Goal: Transaction & Acquisition: Purchase product/service

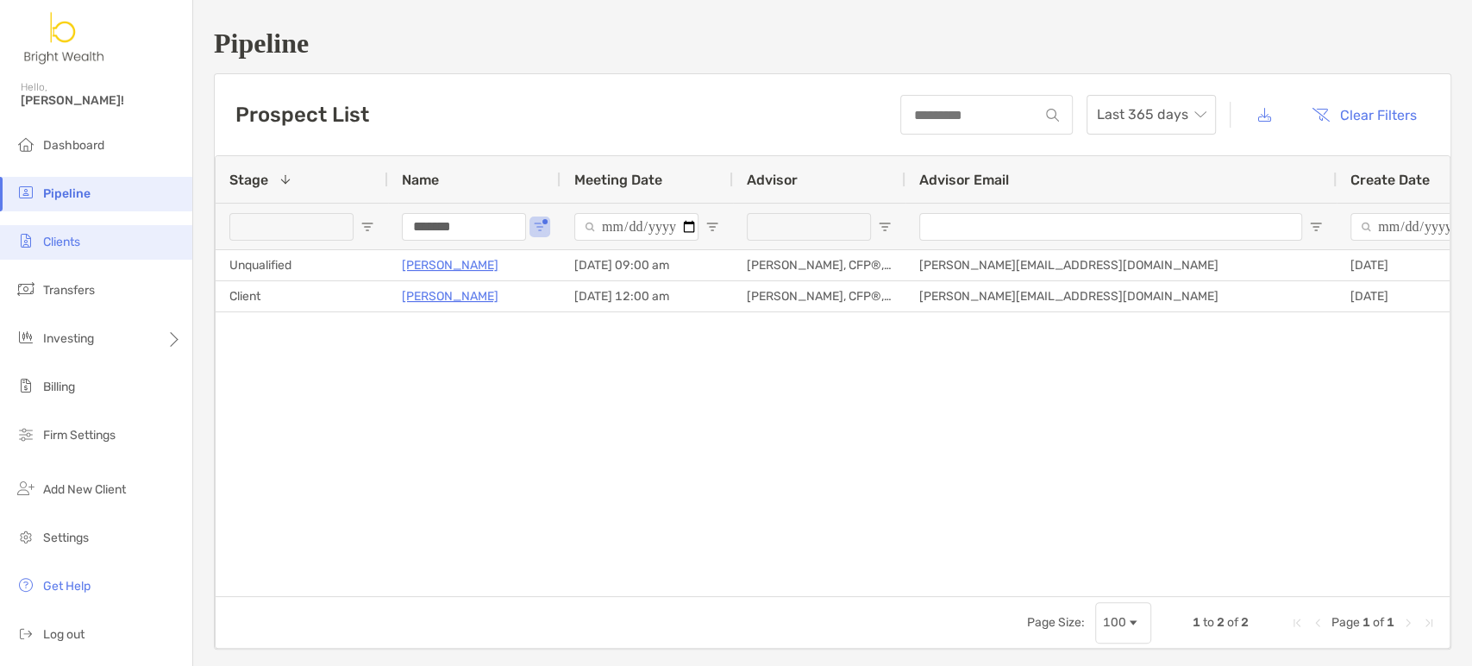
click at [78, 247] on span "Clients" at bounding box center [61, 242] width 37 height 15
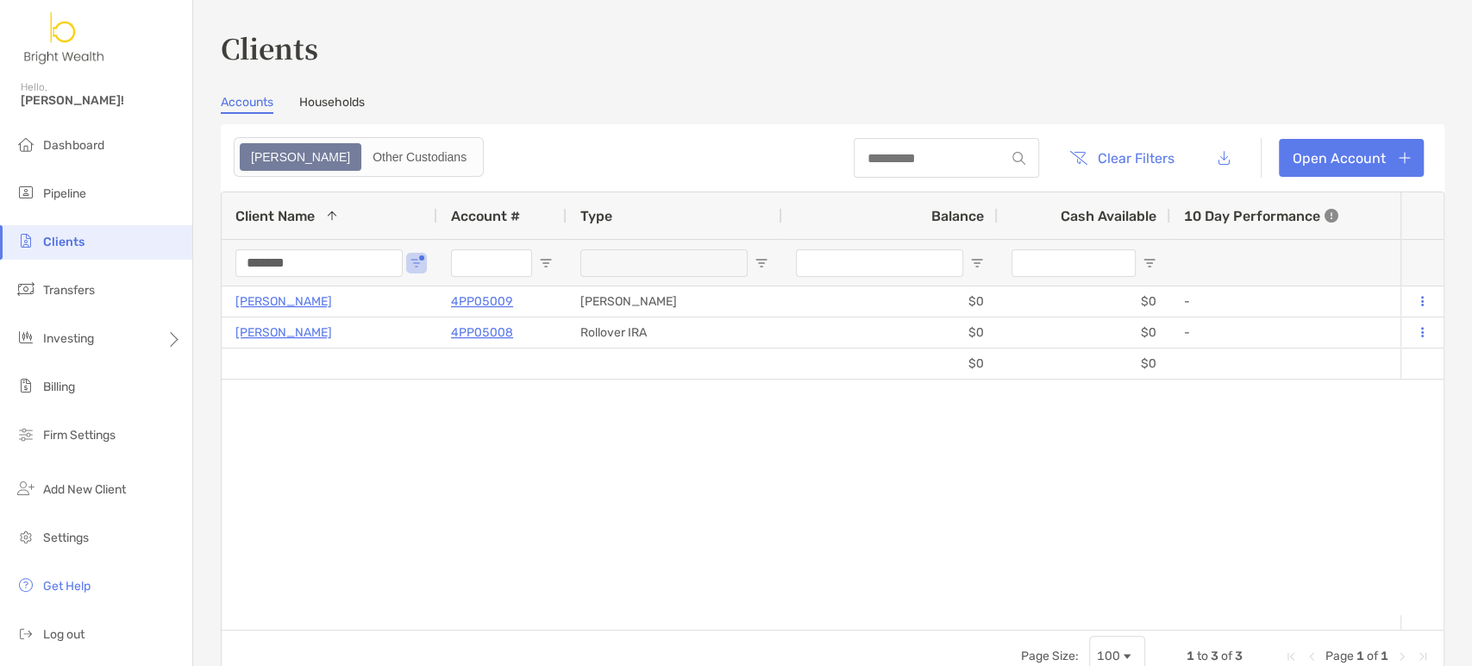
drag, startPoint x: 318, startPoint y: 260, endPoint x: 138, endPoint y: 233, distance: 182.3
click at [188, 240] on div "Clients Hello, [PERSON_NAME]! Dashboard Pipeline Clients Transfers Investing Bi…" at bounding box center [736, 333] width 1472 height 666
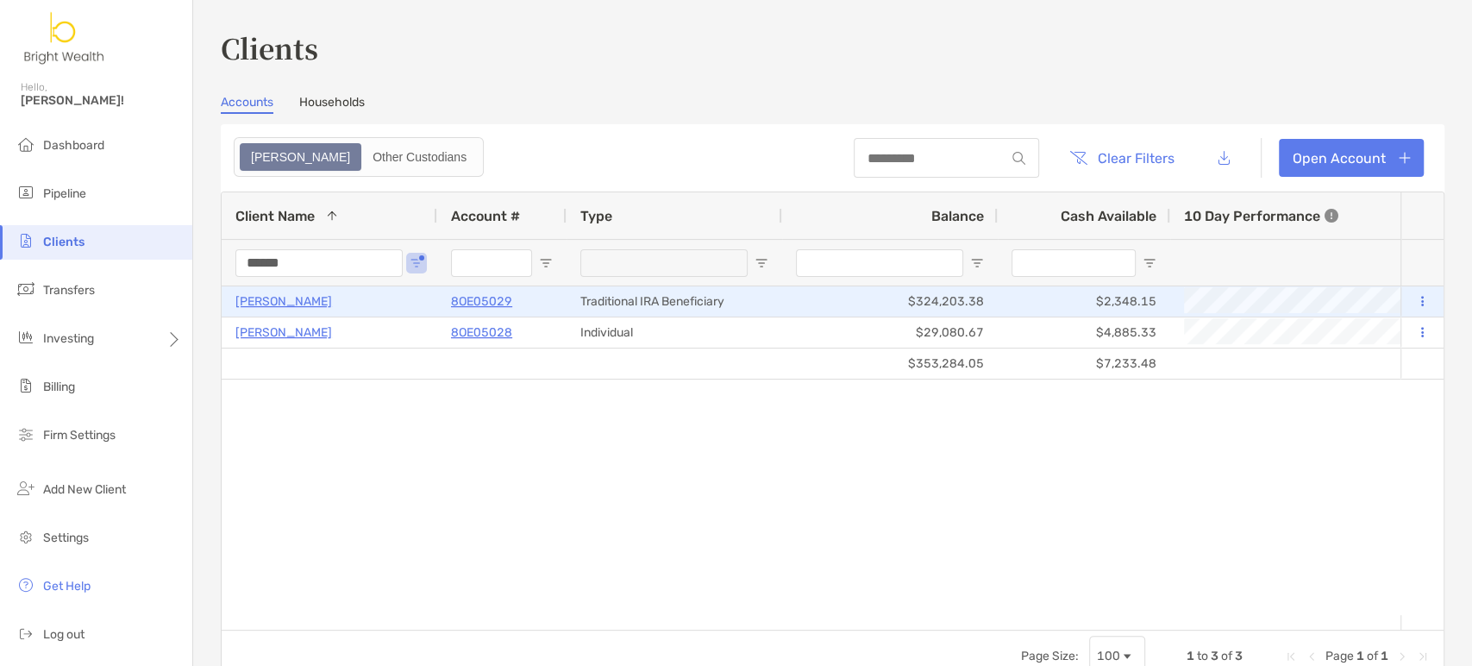
type input "******"
click at [488, 299] on p "8OE05029" at bounding box center [481, 302] width 61 height 22
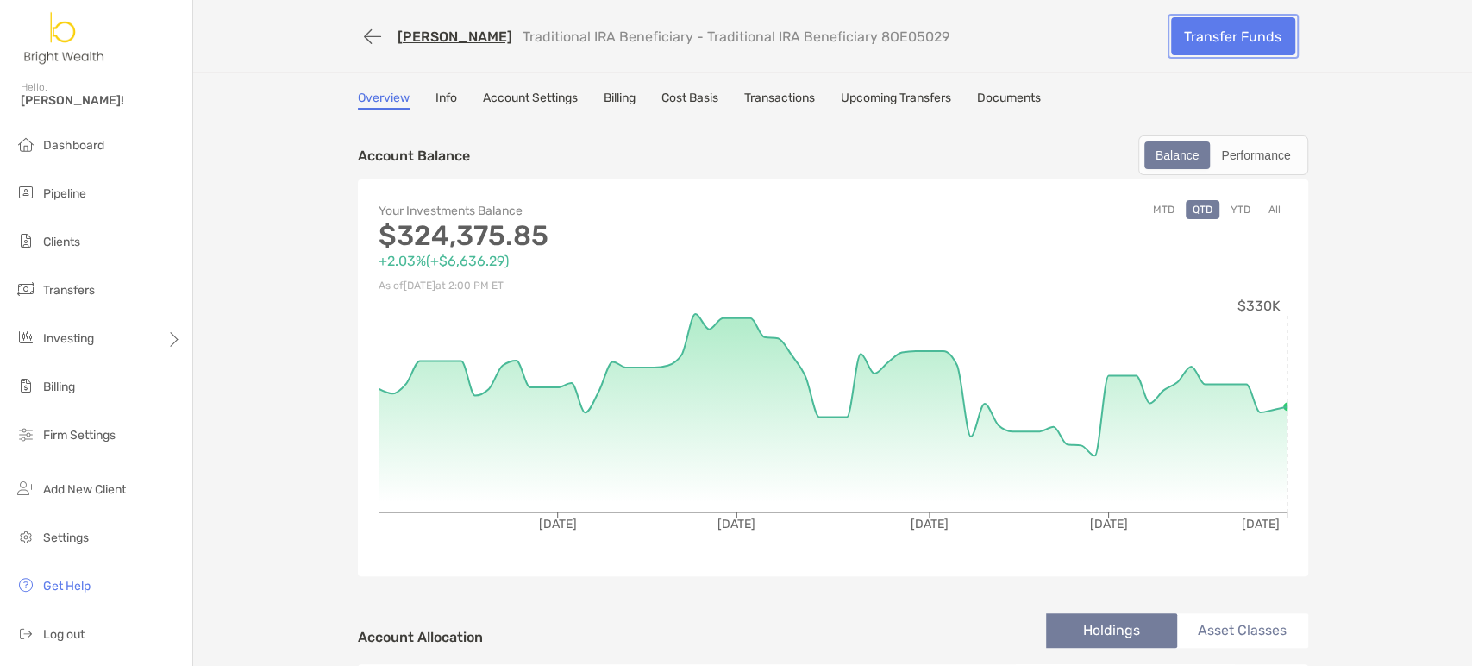
click at [1221, 39] on link "Transfer Funds" at bounding box center [1233, 36] width 124 height 38
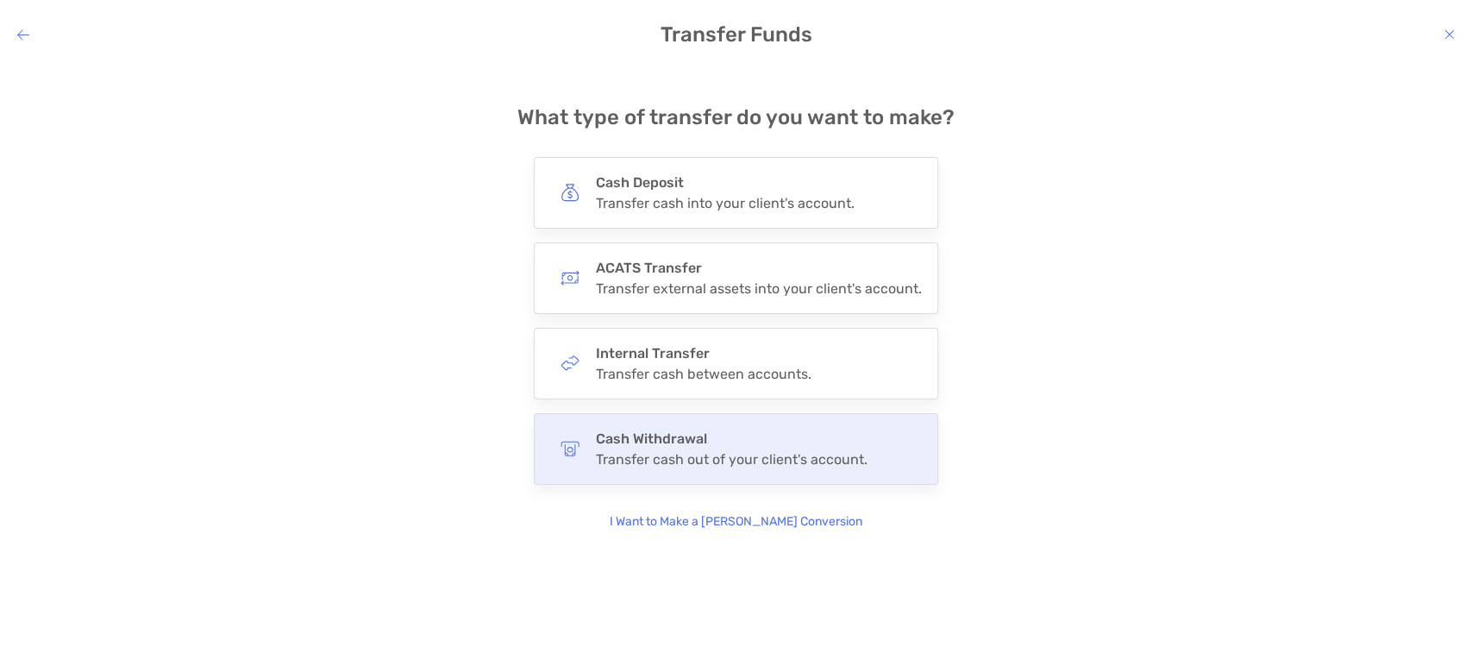
click at [829, 443] on h4 "Cash Withdrawal" at bounding box center [732, 438] width 272 height 16
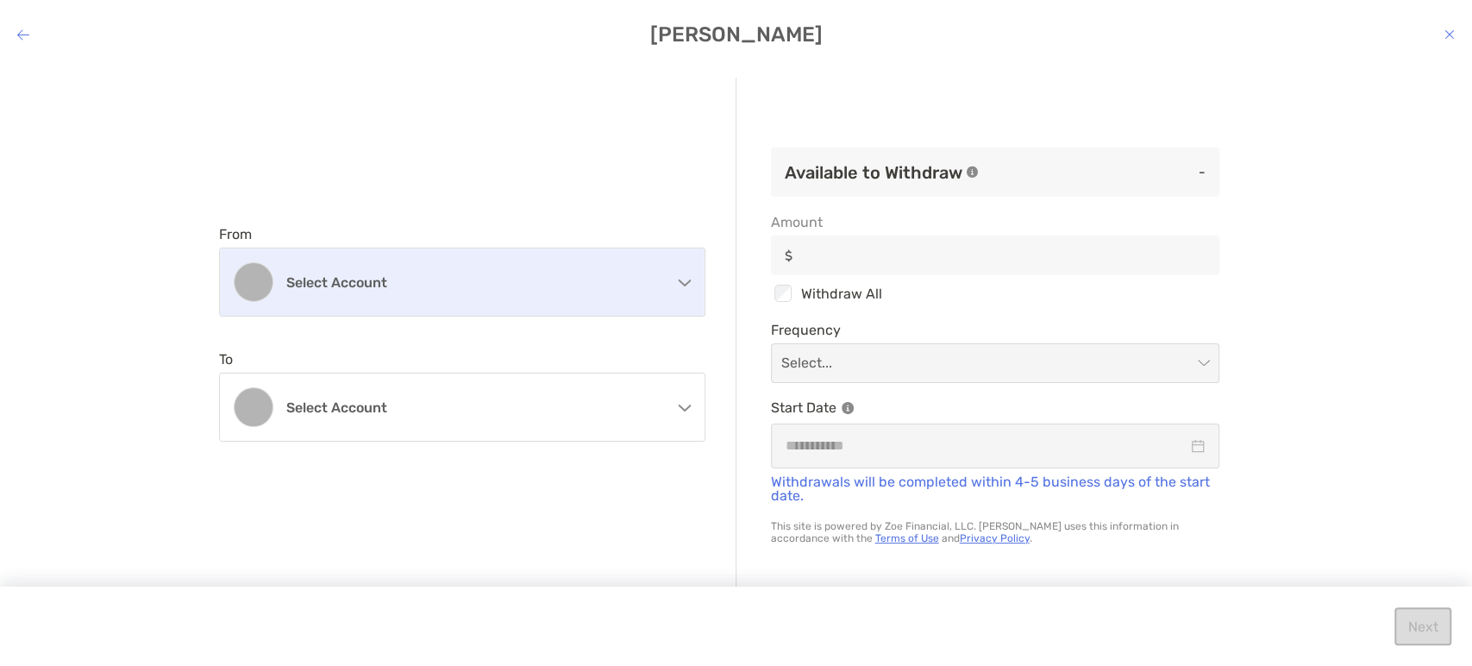
click at [668, 280] on div "Select account" at bounding box center [462, 281] width 485 height 67
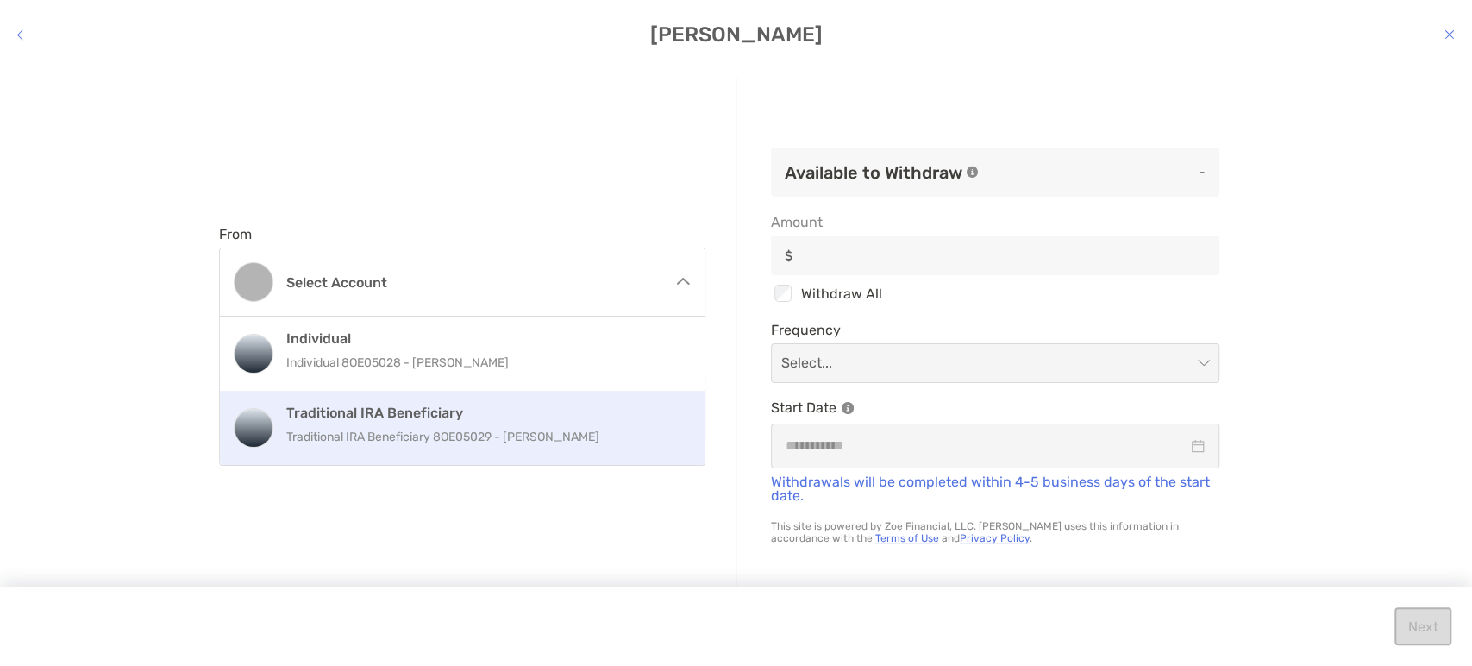
click at [621, 432] on p "Traditional IRA Beneficiary 8OE05029 - [PERSON_NAME]" at bounding box center [480, 437] width 389 height 22
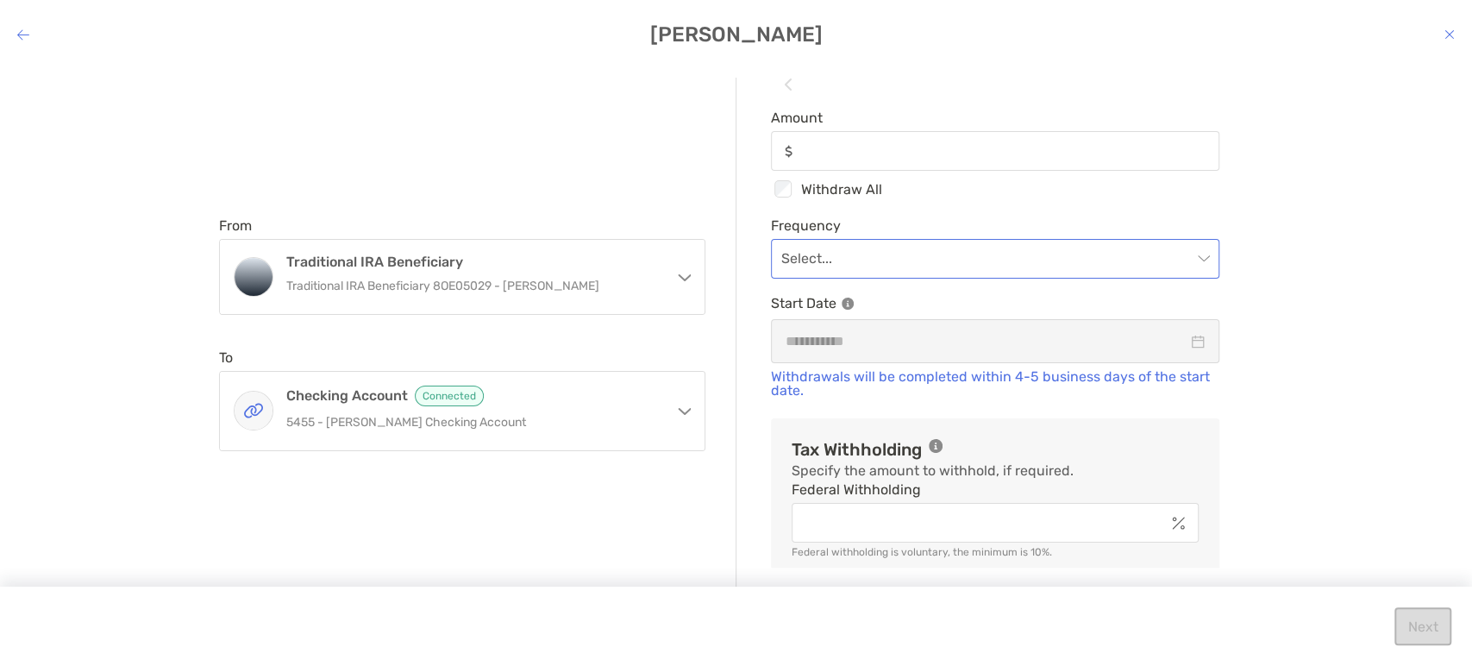
scroll to position [191, 0]
click at [1000, 149] on label "Amount" at bounding box center [995, 138] width 448 height 61
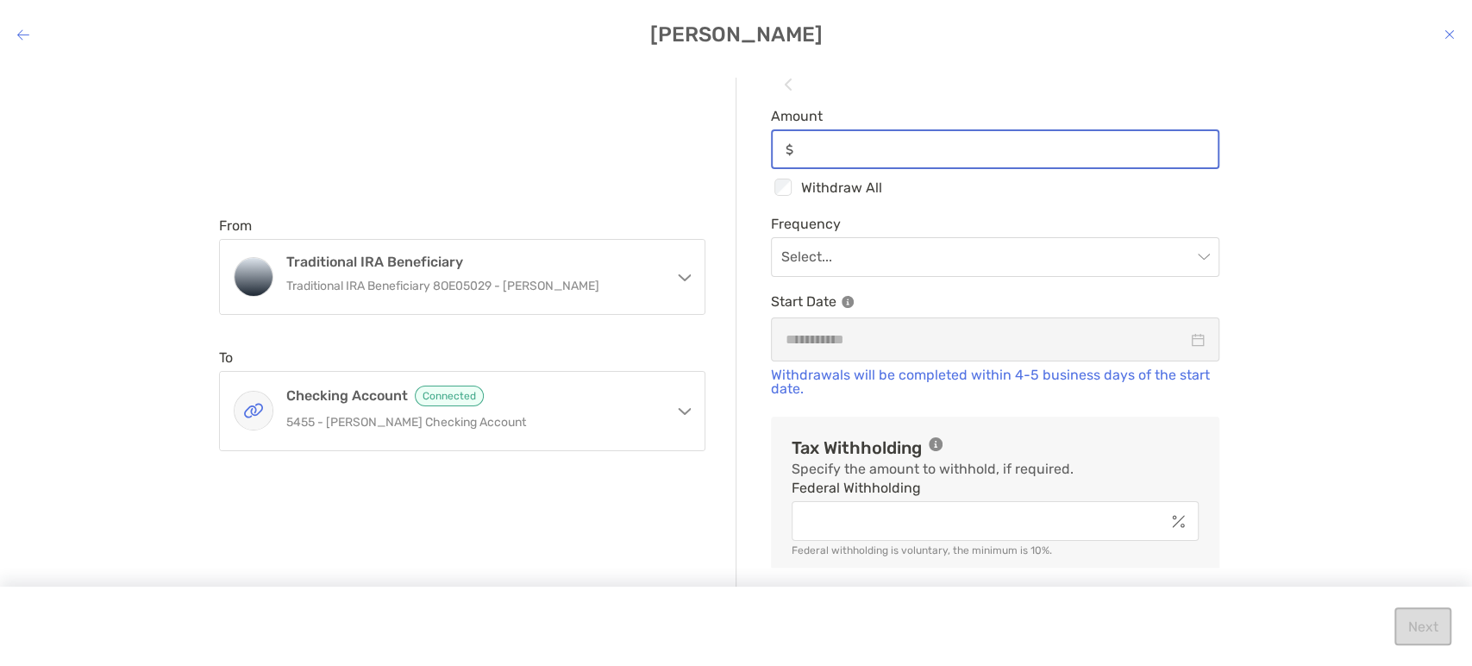
click at [1000, 149] on input "Amount" at bounding box center [1008, 149] width 417 height 15
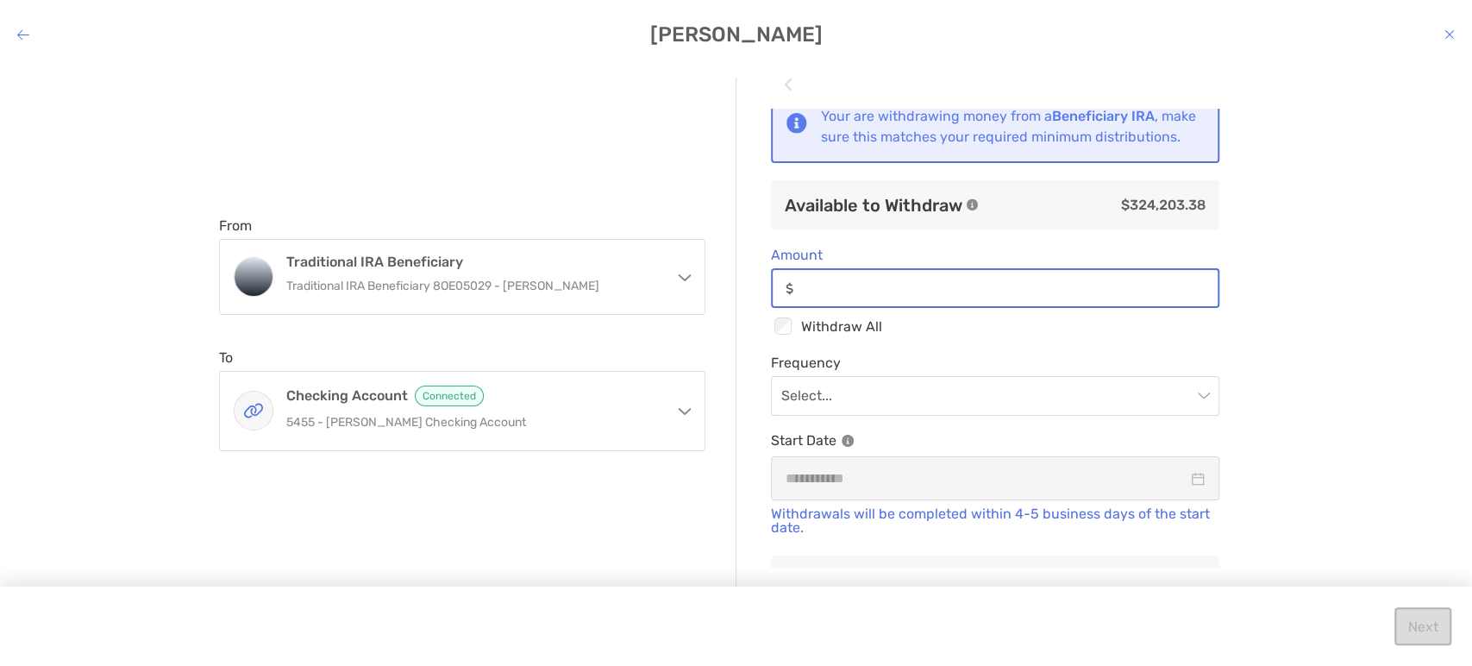
scroll to position [0, 0]
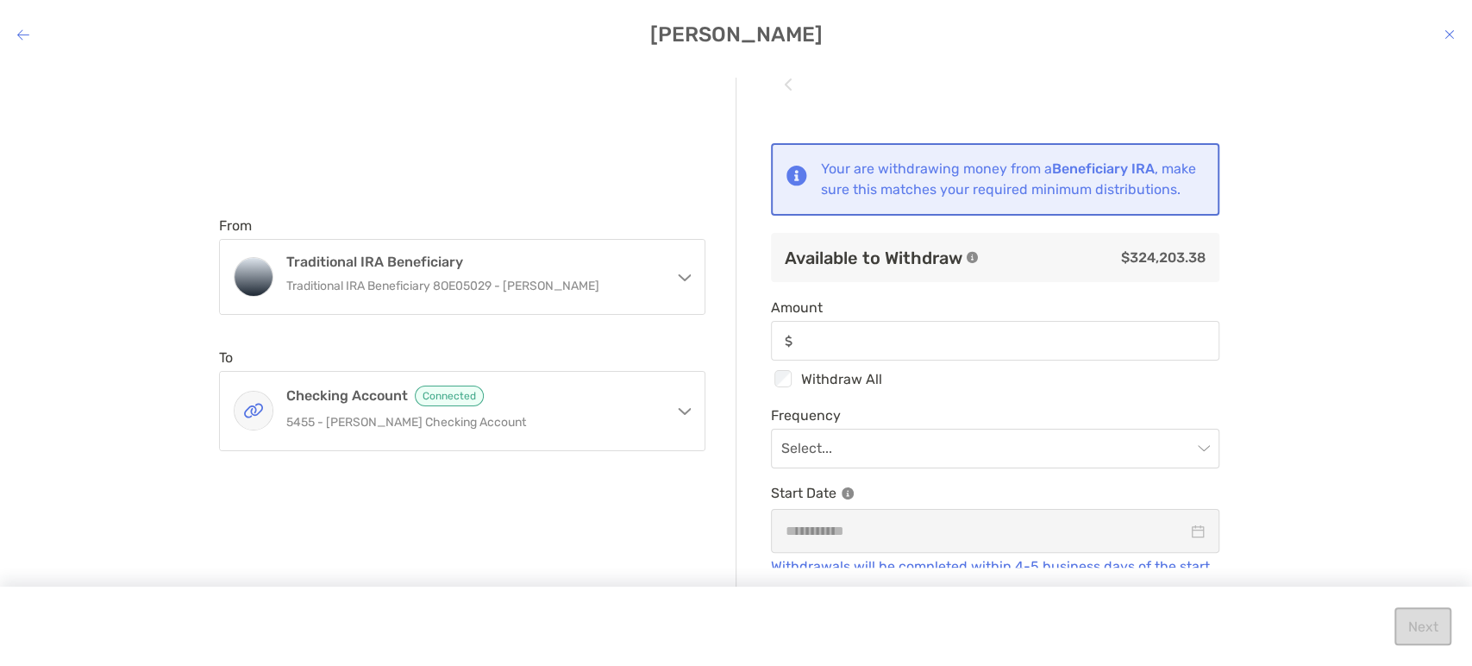
click at [981, 264] on button "modal" at bounding box center [972, 258] width 21 height 12
click at [970, 263] on icon "modal" at bounding box center [972, 258] width 10 height 10
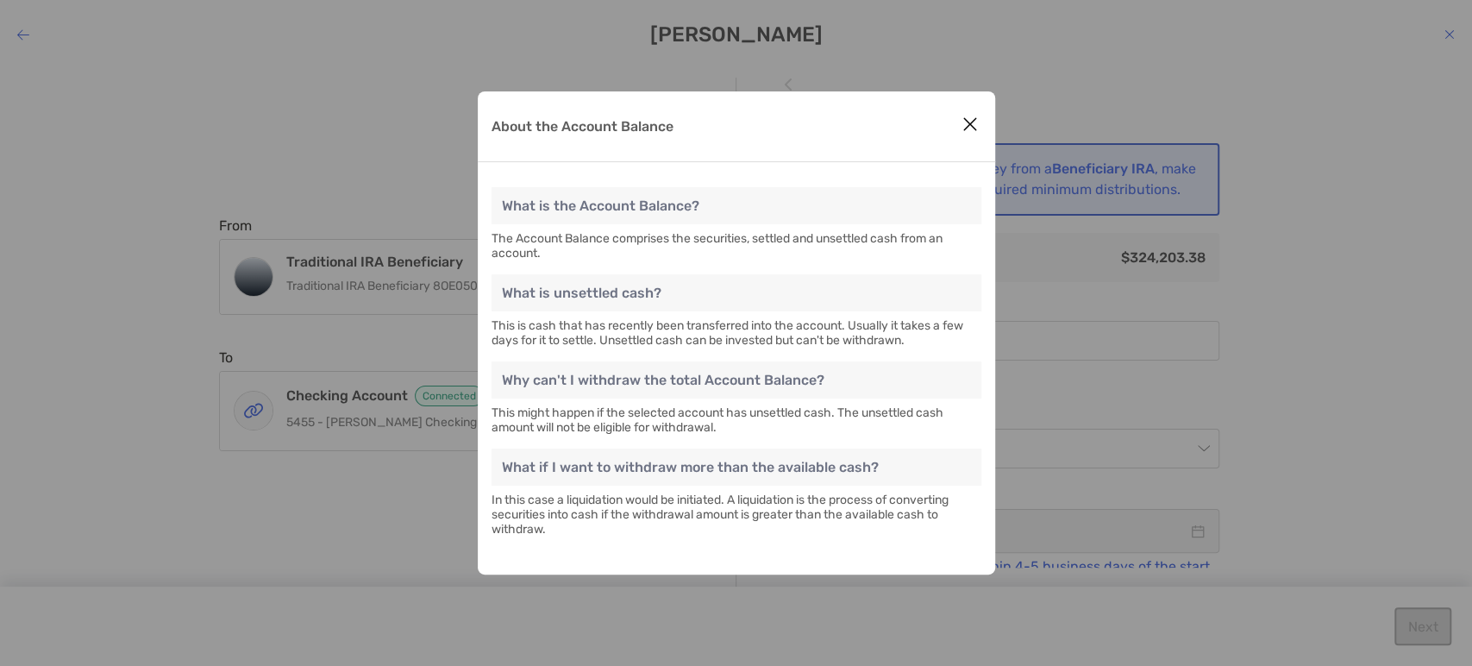
click at [957, 118] on button "Close modal" at bounding box center [970, 125] width 26 height 26
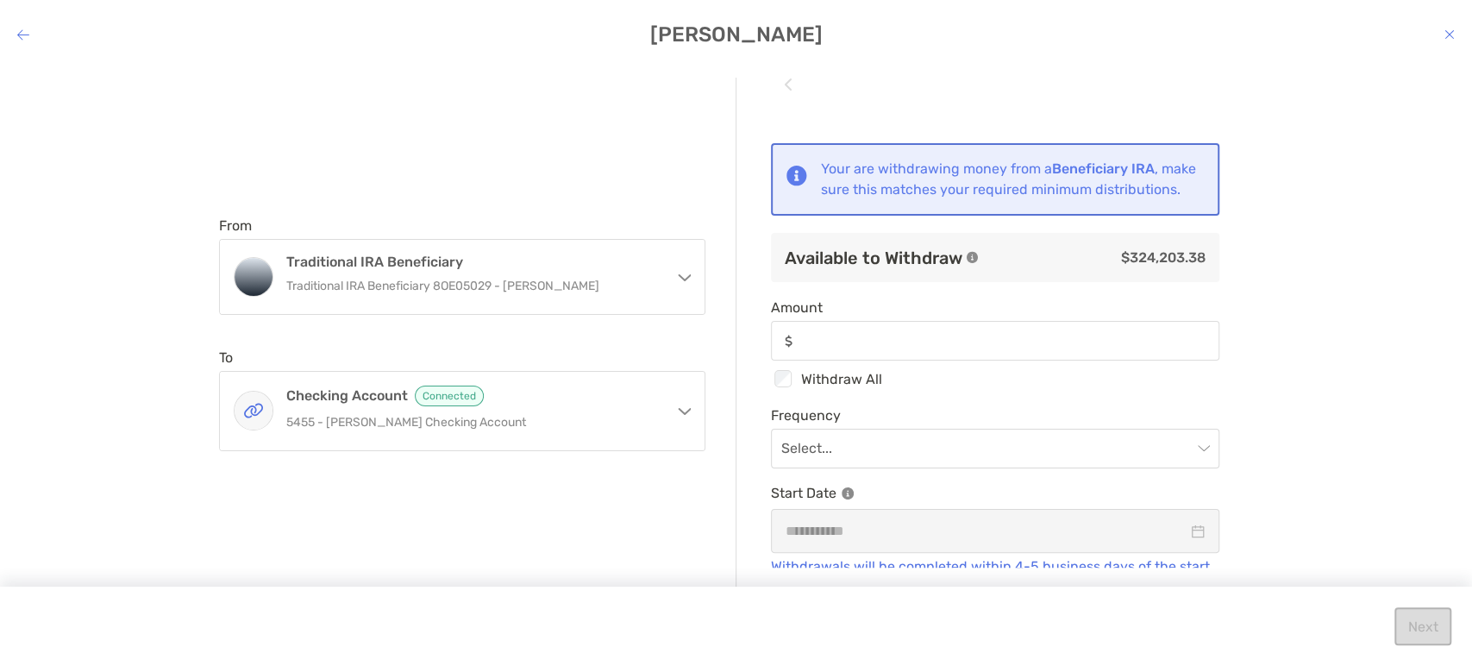
click at [959, 360] on div "modal" at bounding box center [995, 341] width 448 height 40
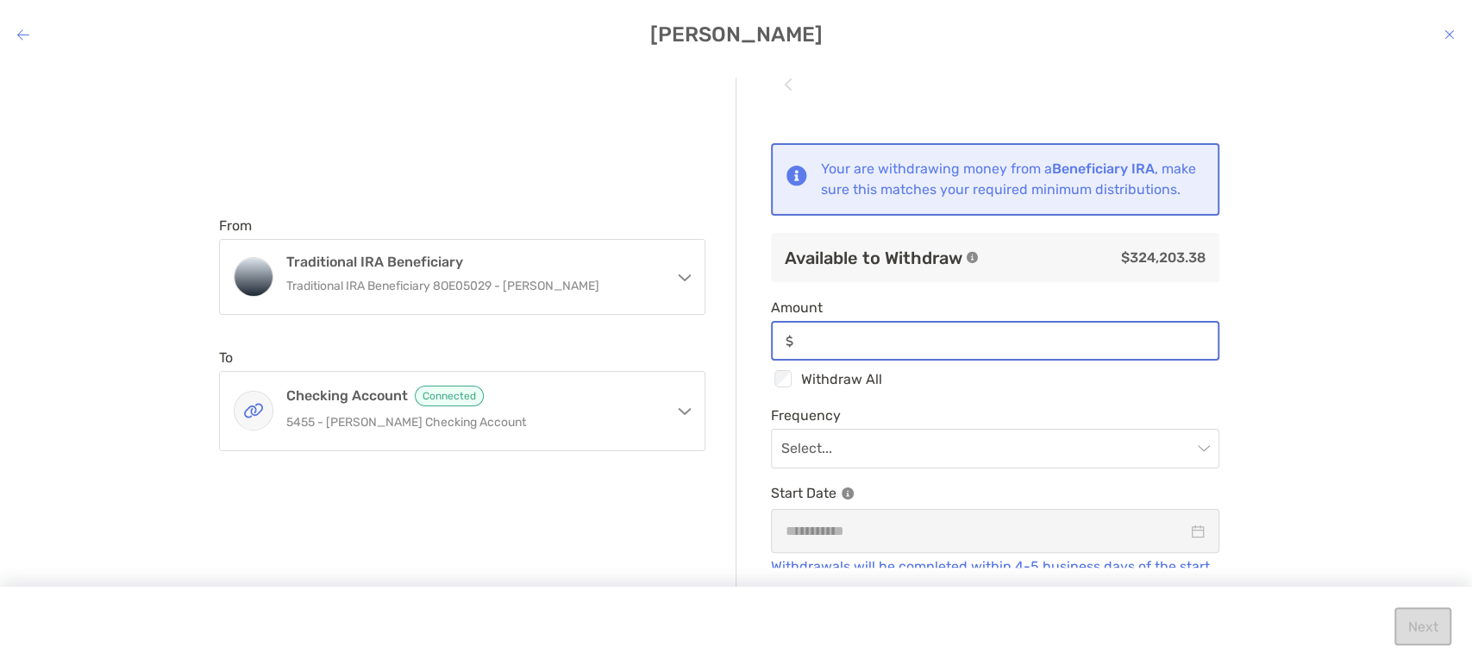
click at [959, 348] on input "Amount" at bounding box center [1008, 341] width 417 height 15
type input "*"
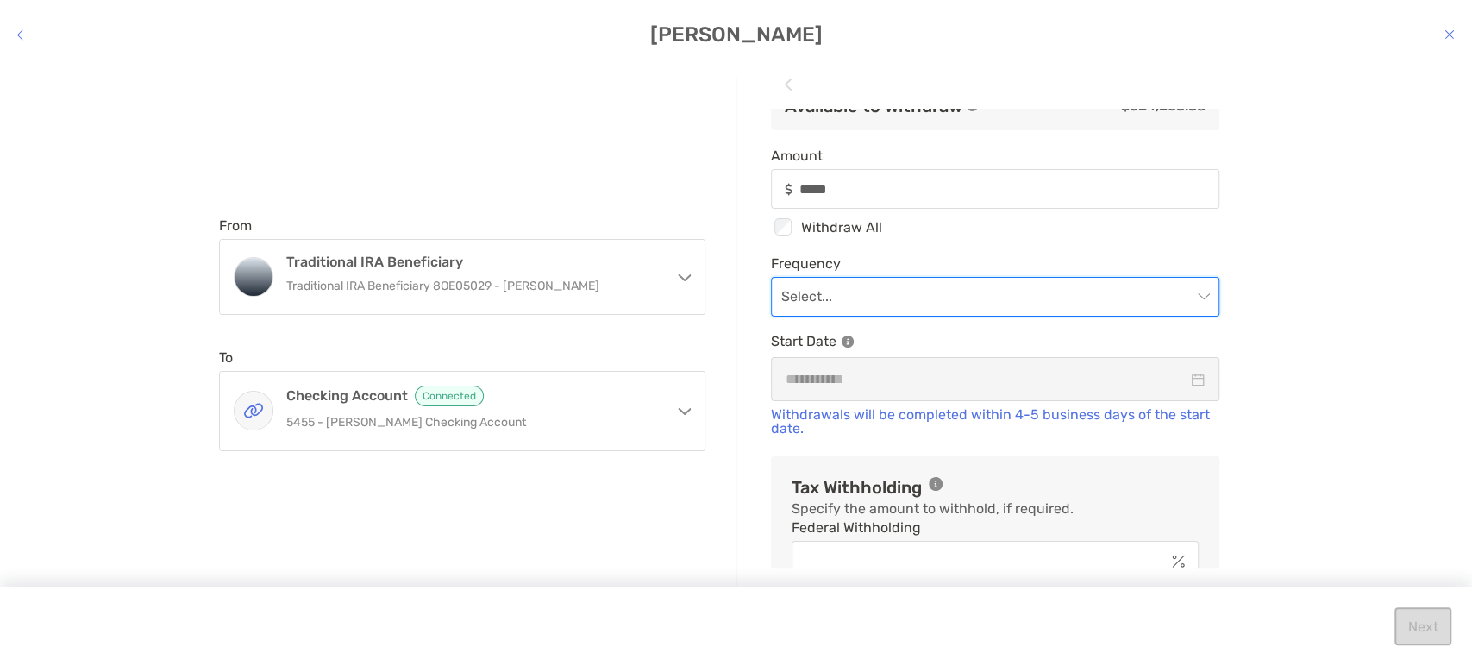
scroll to position [191, 0]
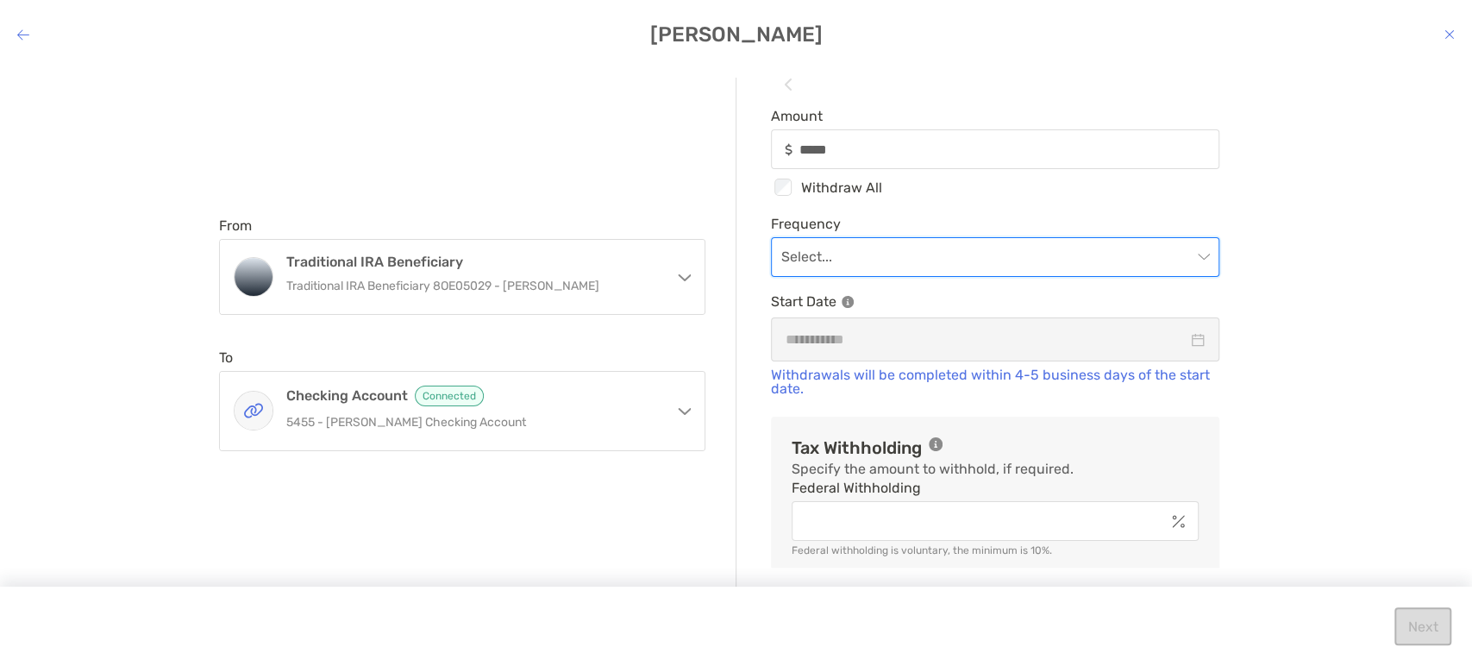
click at [963, 300] on div "Frequency Select... Start Date" at bounding box center [995, 289] width 448 height 146
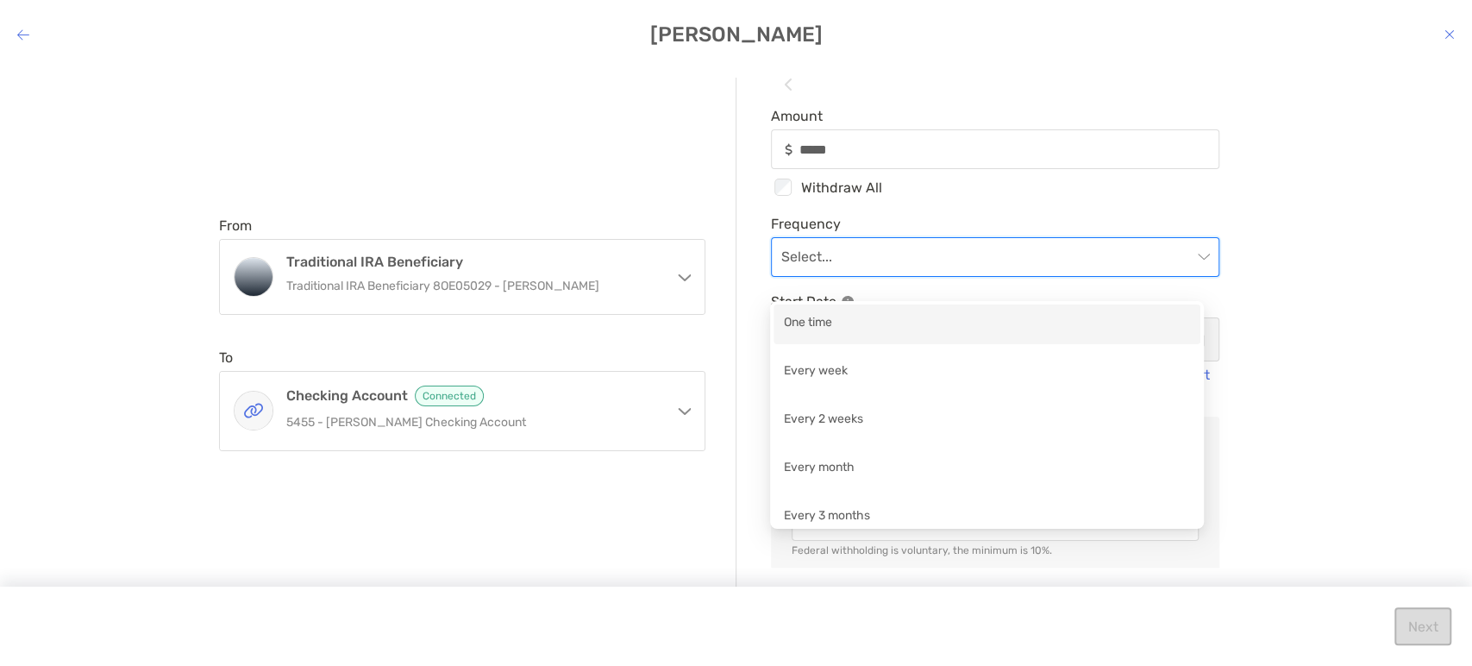
click at [982, 276] on input "modal" at bounding box center [986, 257] width 410 height 38
click at [985, 336] on div "One time" at bounding box center [986, 324] width 427 height 40
type input "*****"
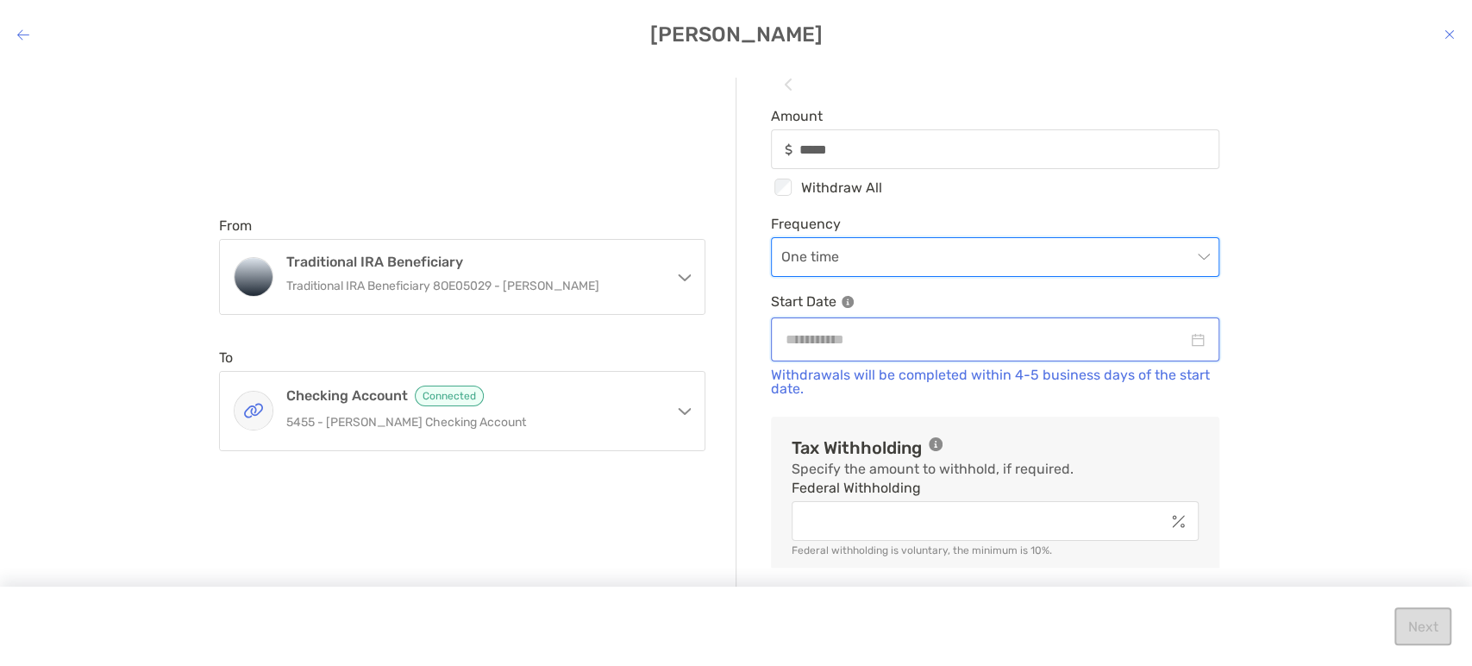
click at [997, 350] on input "modal" at bounding box center [986, 340] width 402 height 22
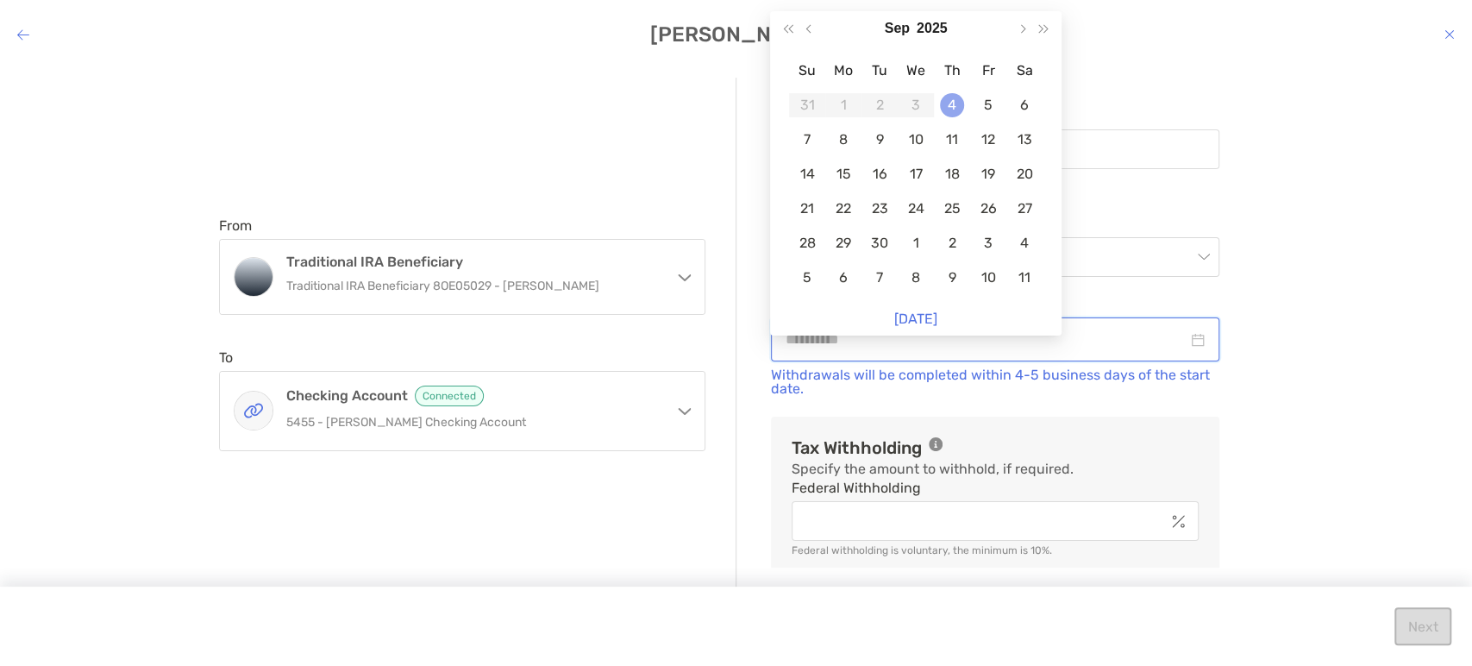
type input "**********"
drag, startPoint x: 952, startPoint y: 102, endPoint x: 955, endPoint y: 141, distance: 39.8
click at [952, 104] on div "4" at bounding box center [952, 105] width 24 height 24
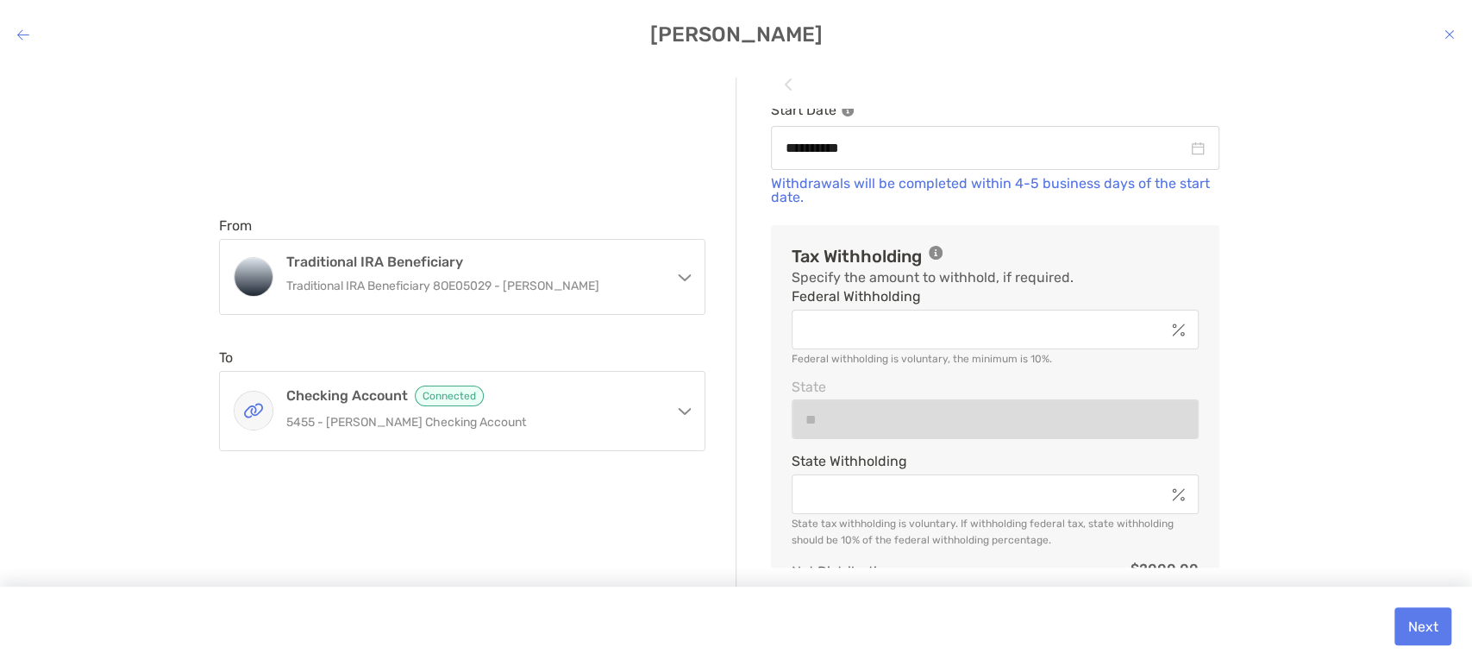
scroll to position [479, 0]
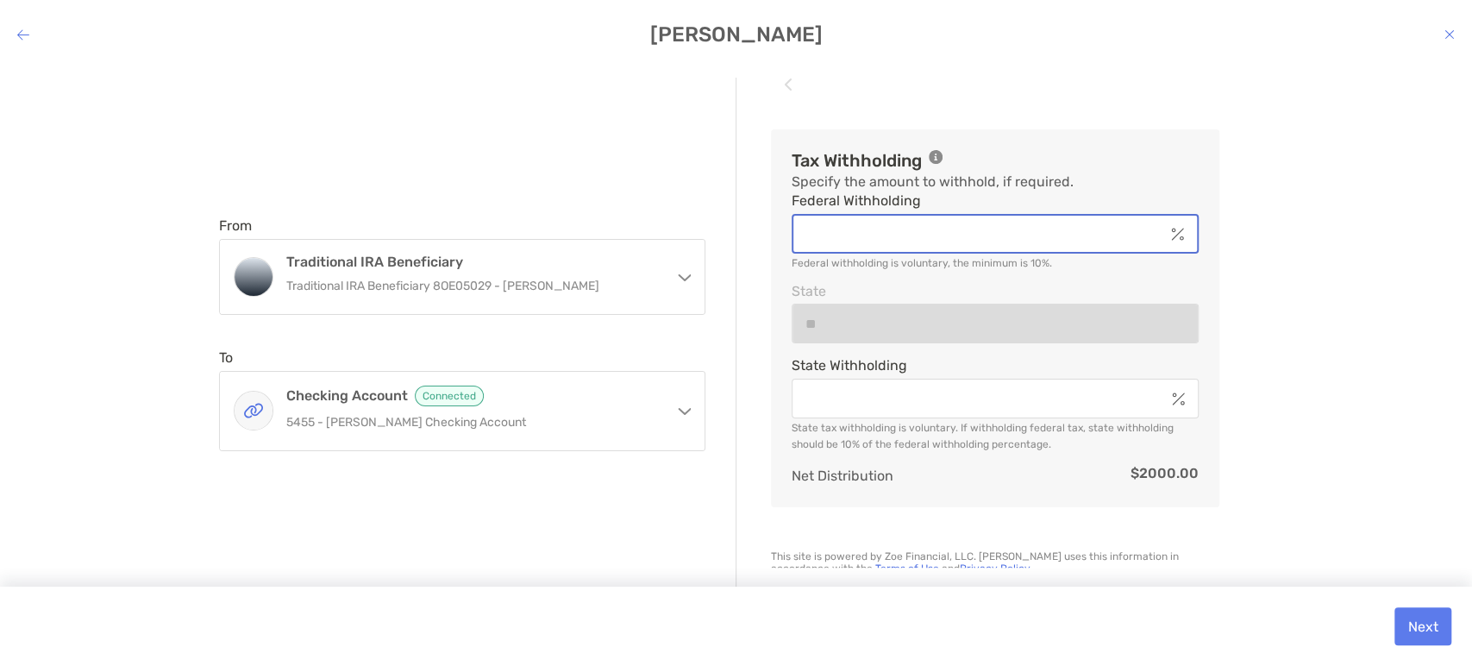
click at [968, 241] on input "Federal Withholding" at bounding box center [978, 234] width 371 height 15
type input "*****"
type input "*"
type input "*****"
type input "**"
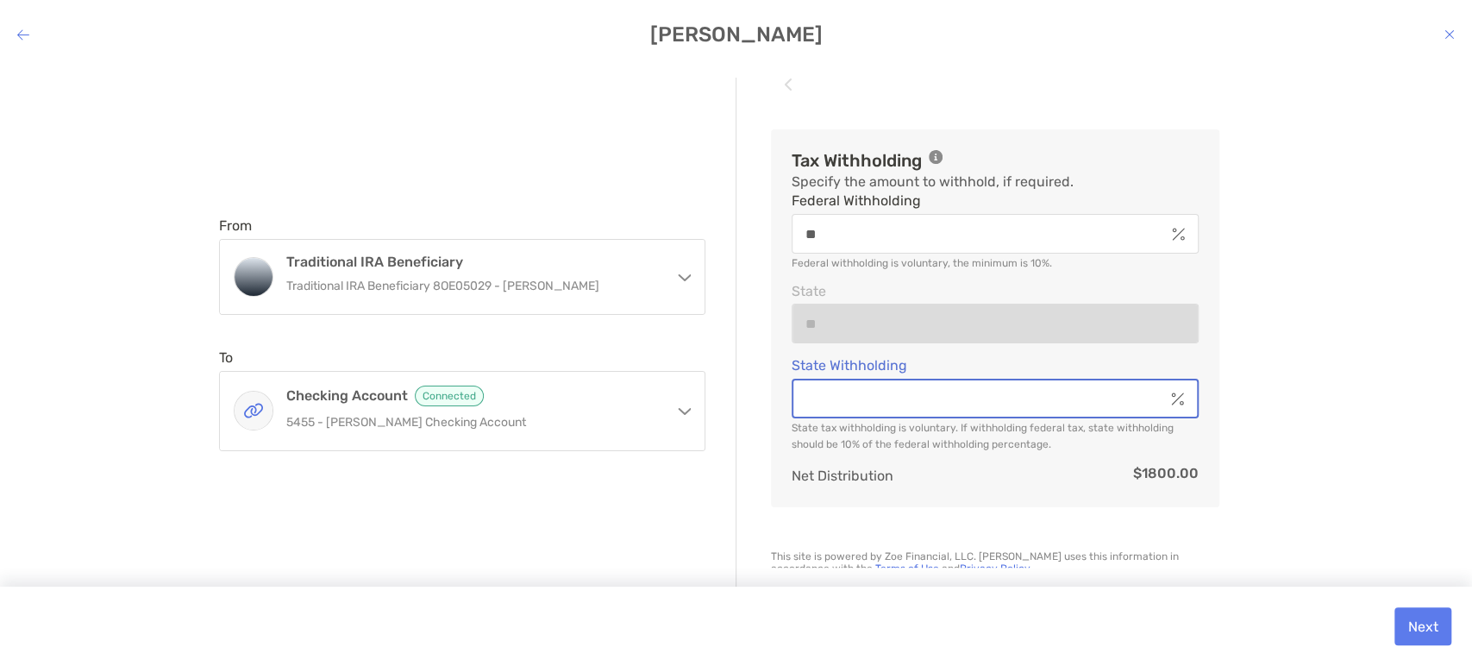
type input "*****"
type input "*"
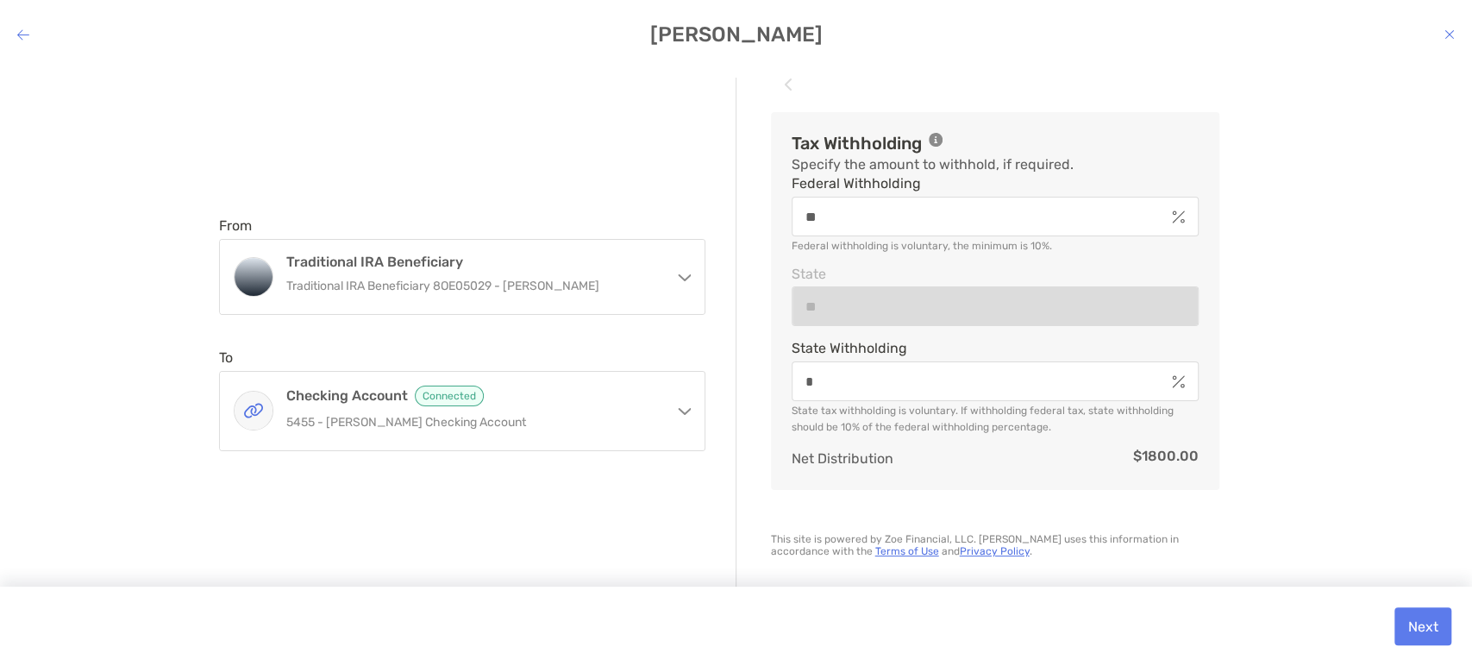
scroll to position [518, 0]
click at [1424, 631] on button "Next" at bounding box center [1422, 626] width 57 height 38
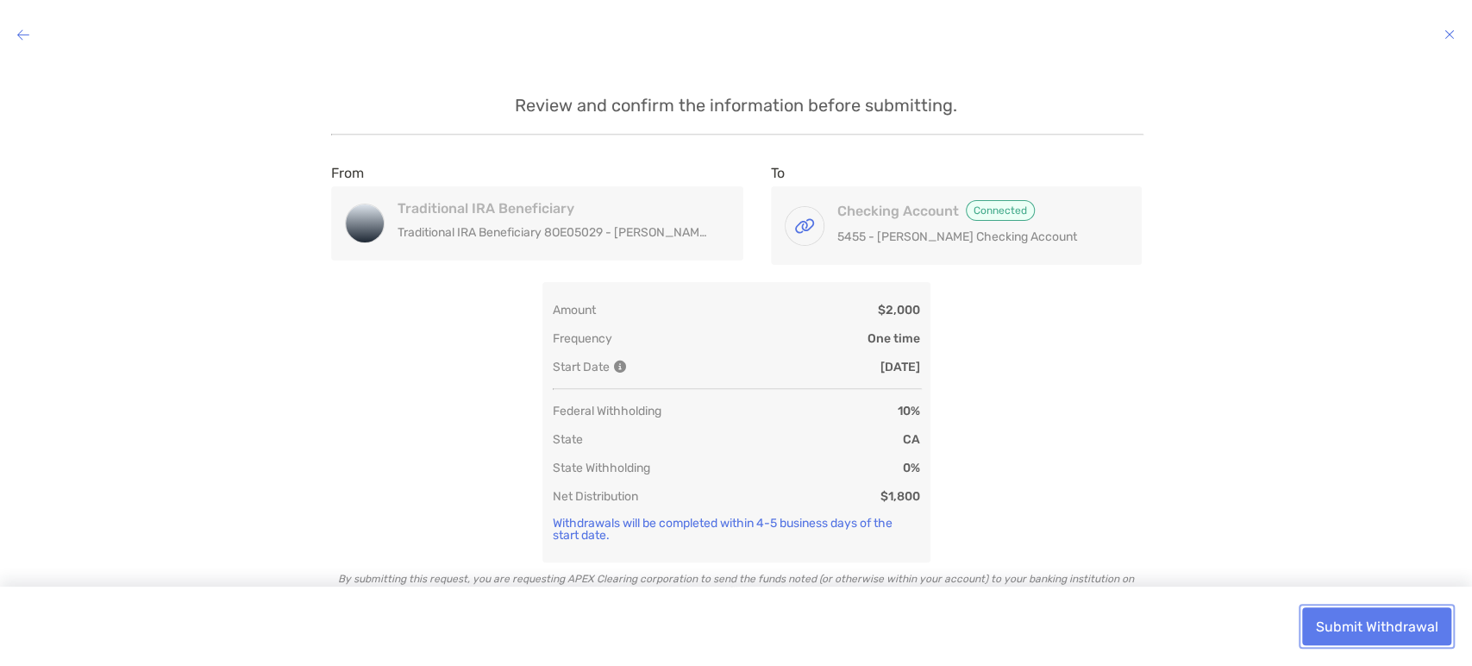
click at [1344, 626] on button "Submit Withdrawal" at bounding box center [1376, 626] width 149 height 38
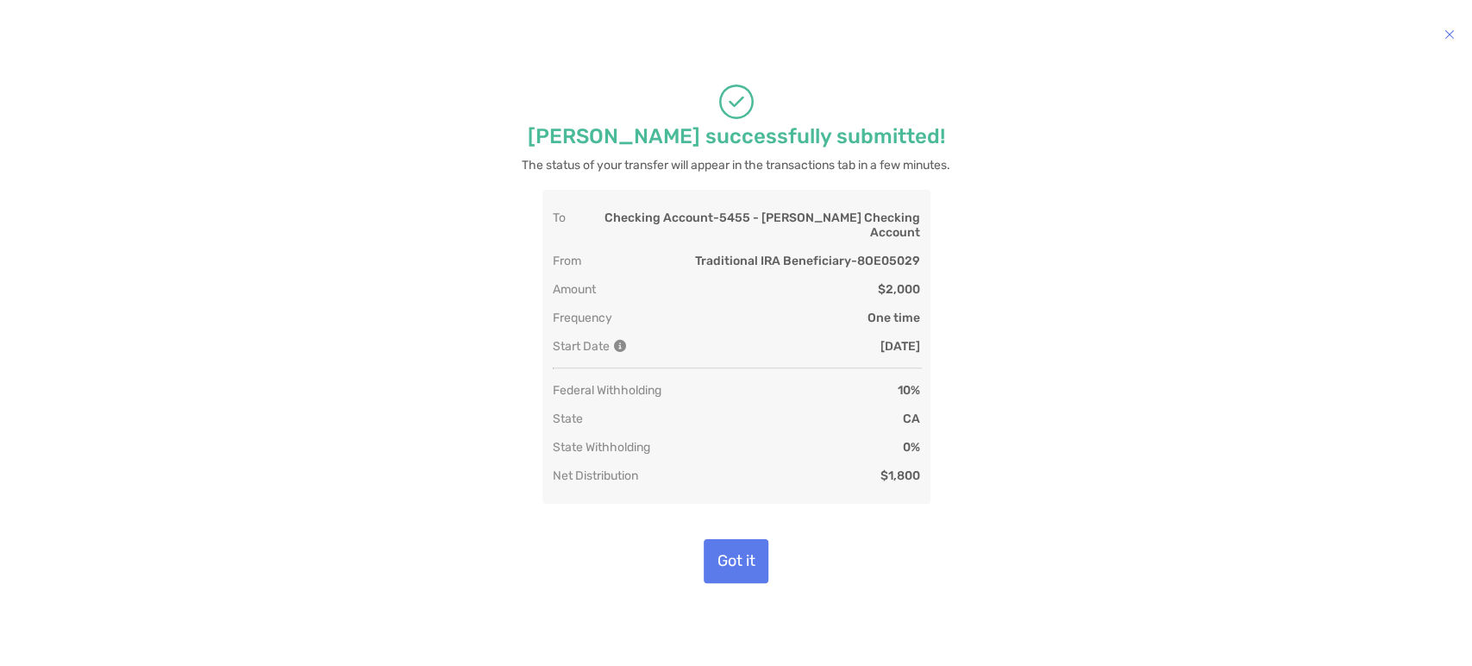
click at [1181, 395] on div "To Checking Account - 5455 - [PERSON_NAME] Checking Account From Traditional IR…" at bounding box center [735, 355] width 1375 height 330
drag, startPoint x: 1453, startPoint y: 42, endPoint x: 1342, endPoint y: 71, distance: 114.0
click at [1453, 42] on div "modal" at bounding box center [1449, 35] width 10 height 16
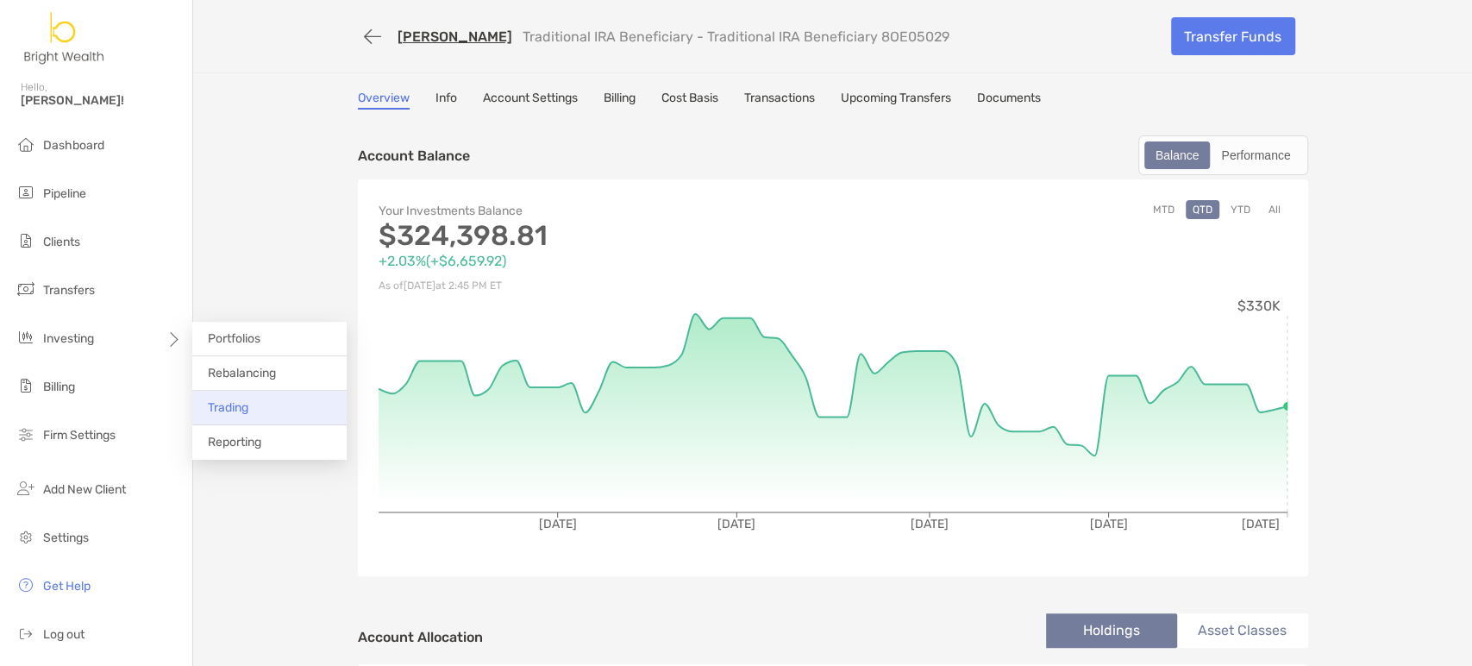
click at [228, 402] on span "Trading" at bounding box center [228, 407] width 41 height 15
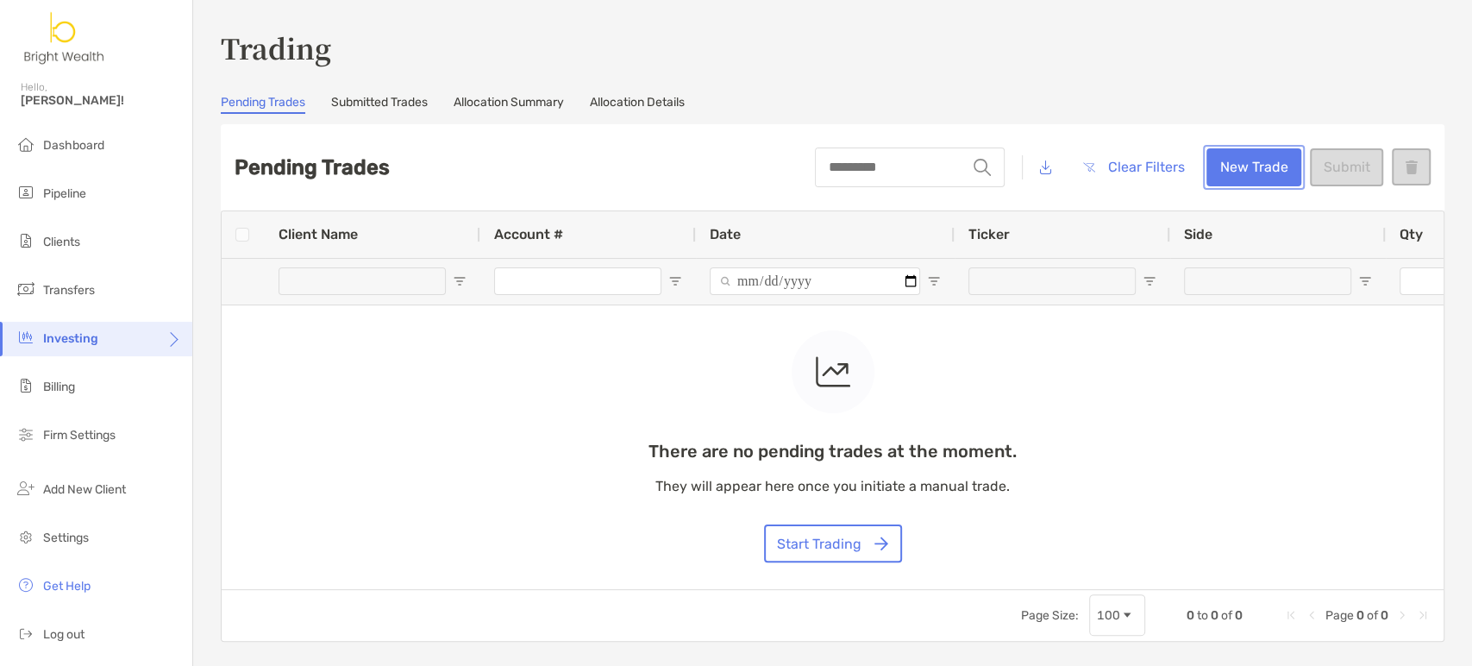
click at [1224, 171] on button "New Trade" at bounding box center [1253, 167] width 95 height 38
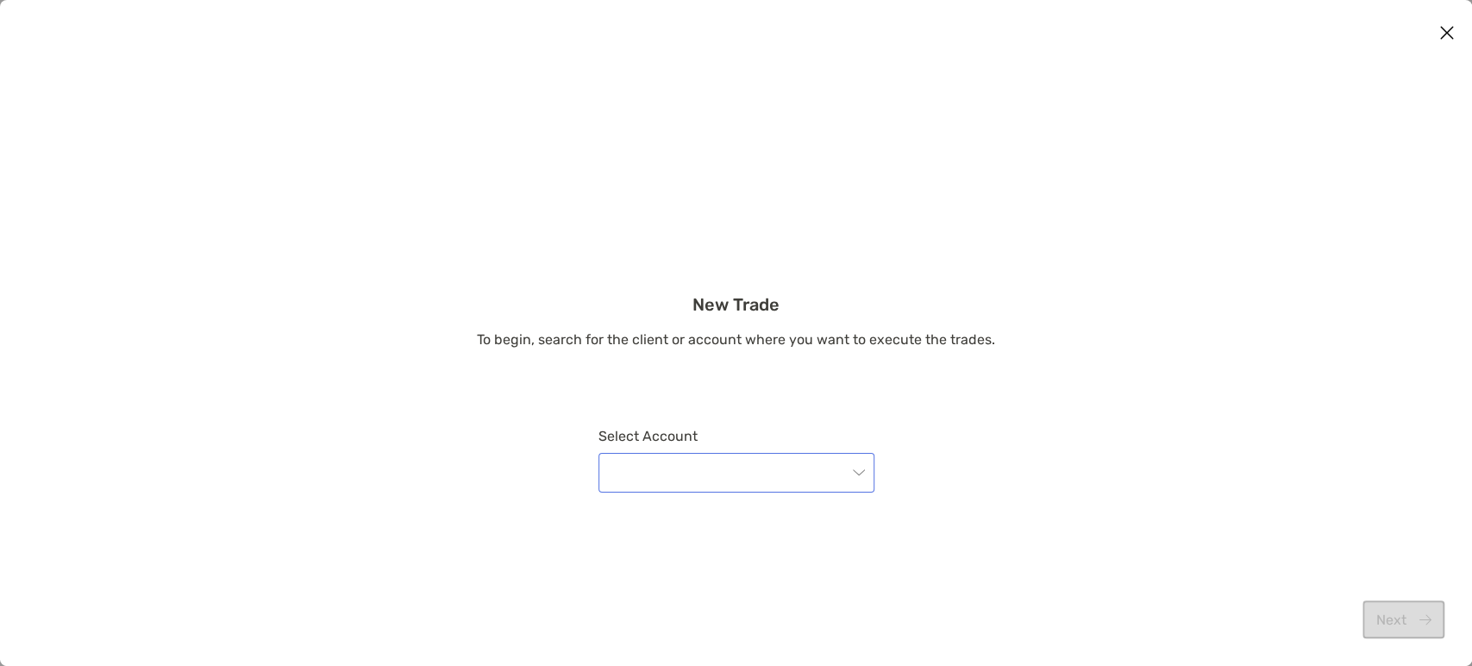
click at [813, 492] on div "modal" at bounding box center [736, 473] width 276 height 40
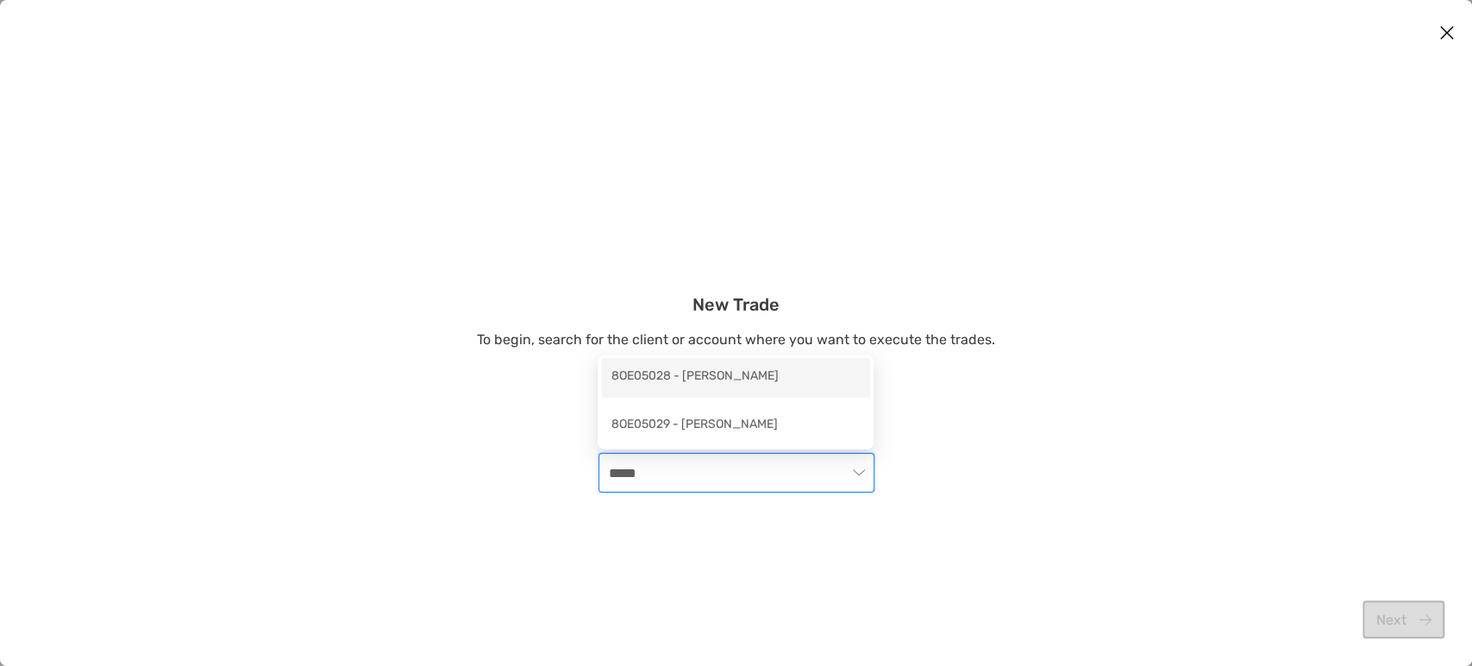
type input "******"
click at [726, 426] on div "8OE05029 - [PERSON_NAME]" at bounding box center [735, 426] width 248 height 22
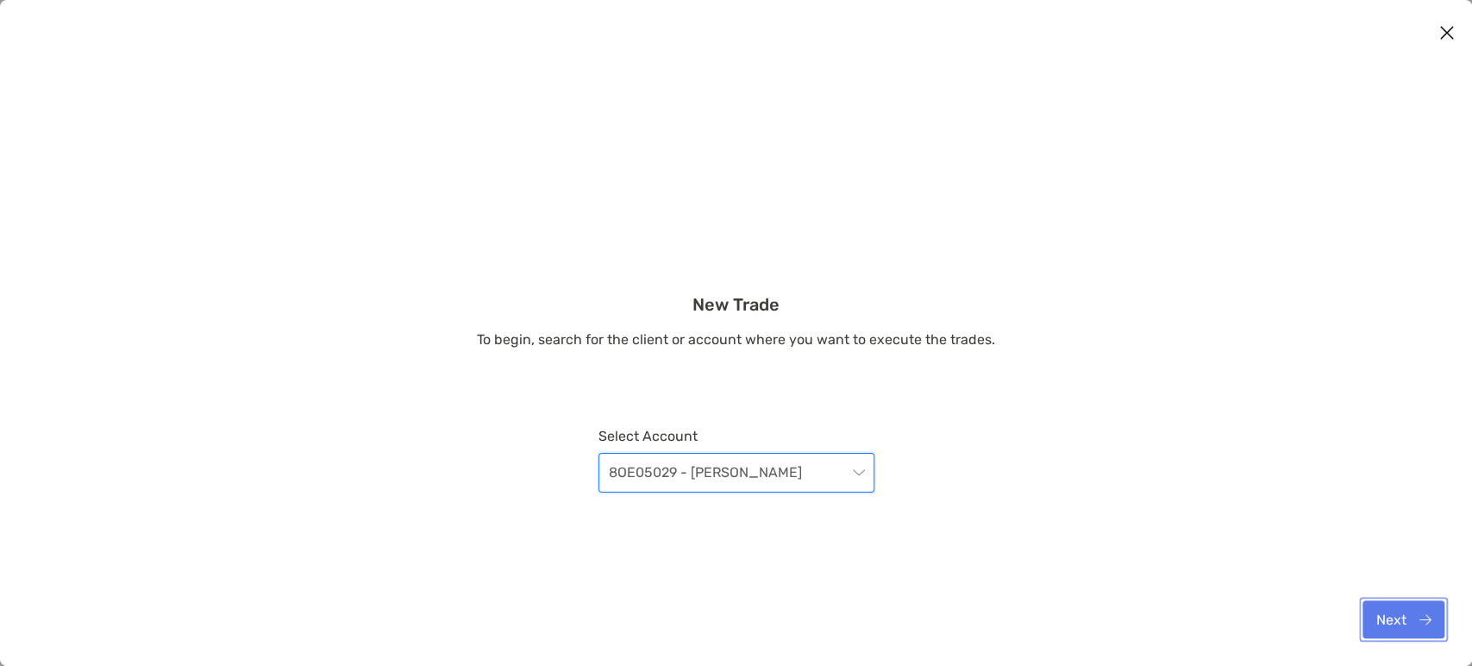
click at [1385, 612] on button "Next" at bounding box center [1403, 619] width 82 height 38
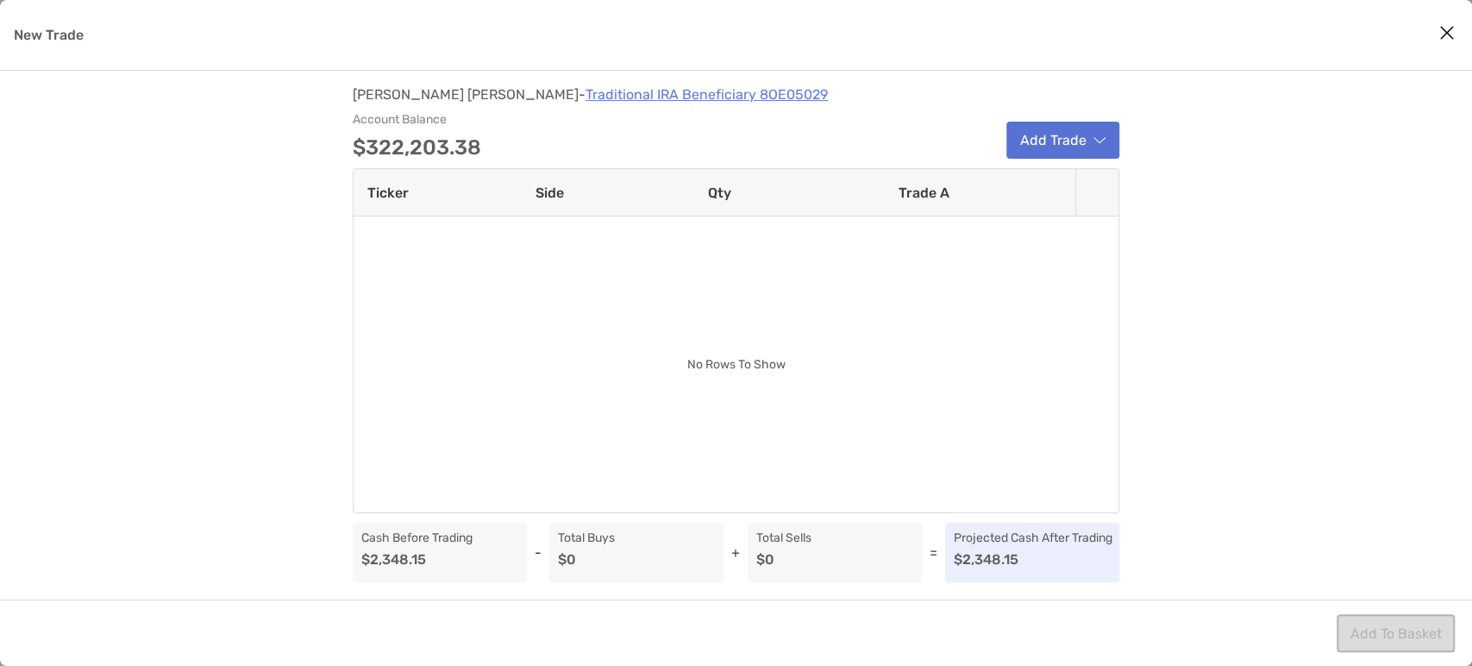
click at [1033, 145] on button "Add Trade" at bounding box center [1062, 140] width 113 height 37
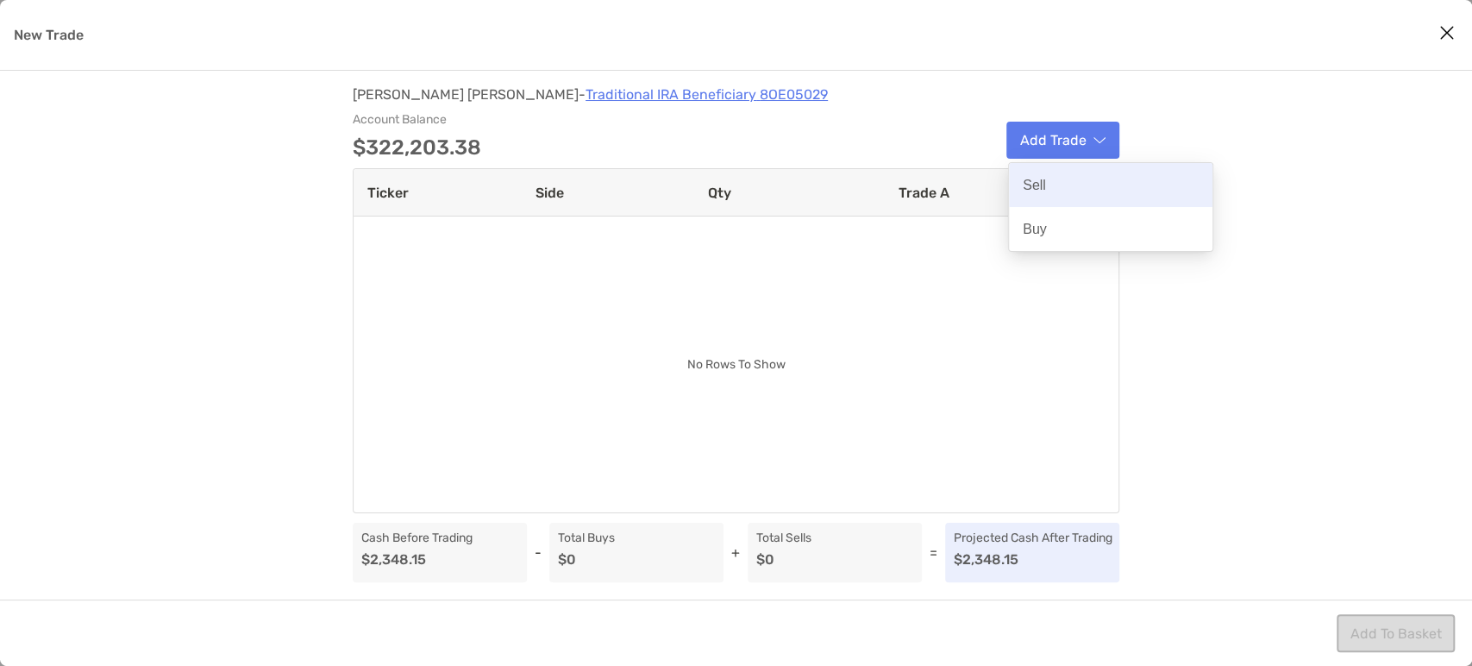
click at [1058, 187] on div "Sell" at bounding box center [1110, 185] width 203 height 44
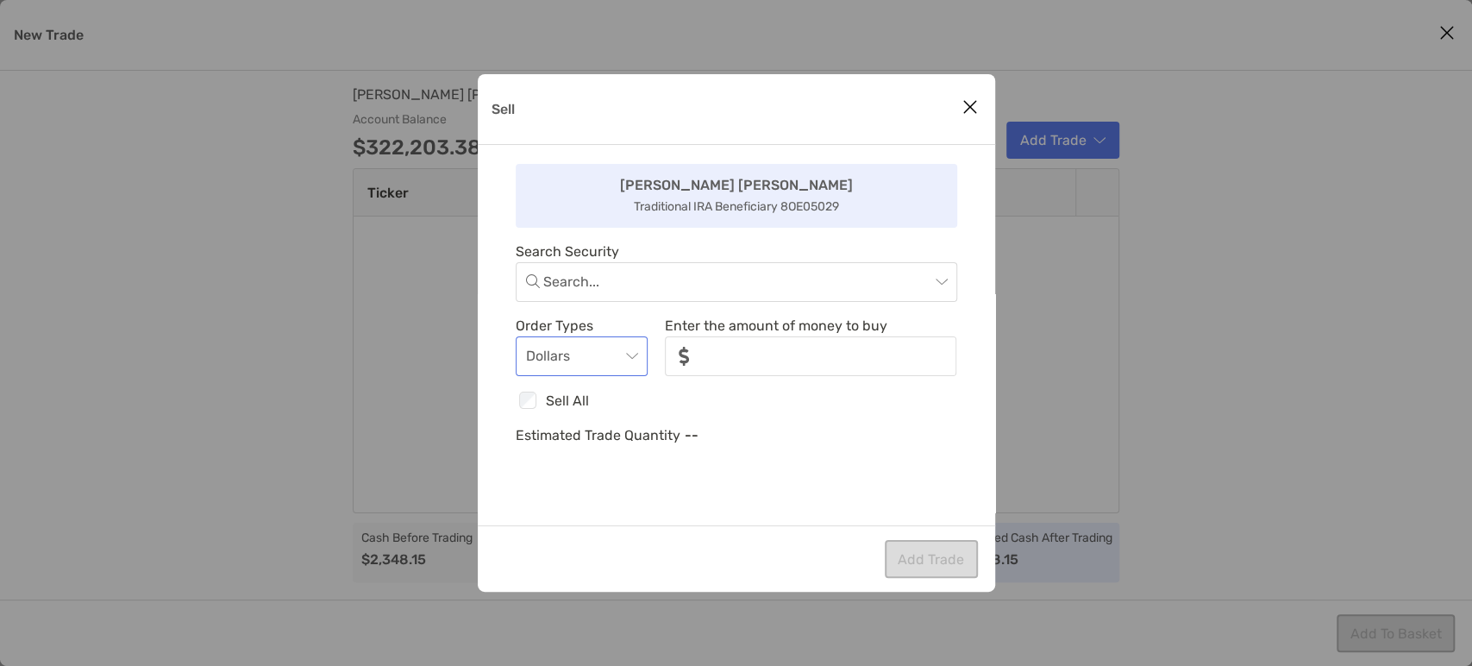
click at [635, 360] on span "Dollars" at bounding box center [582, 356] width 112 height 38
click at [777, 287] on input "Sell" at bounding box center [736, 282] width 386 height 38
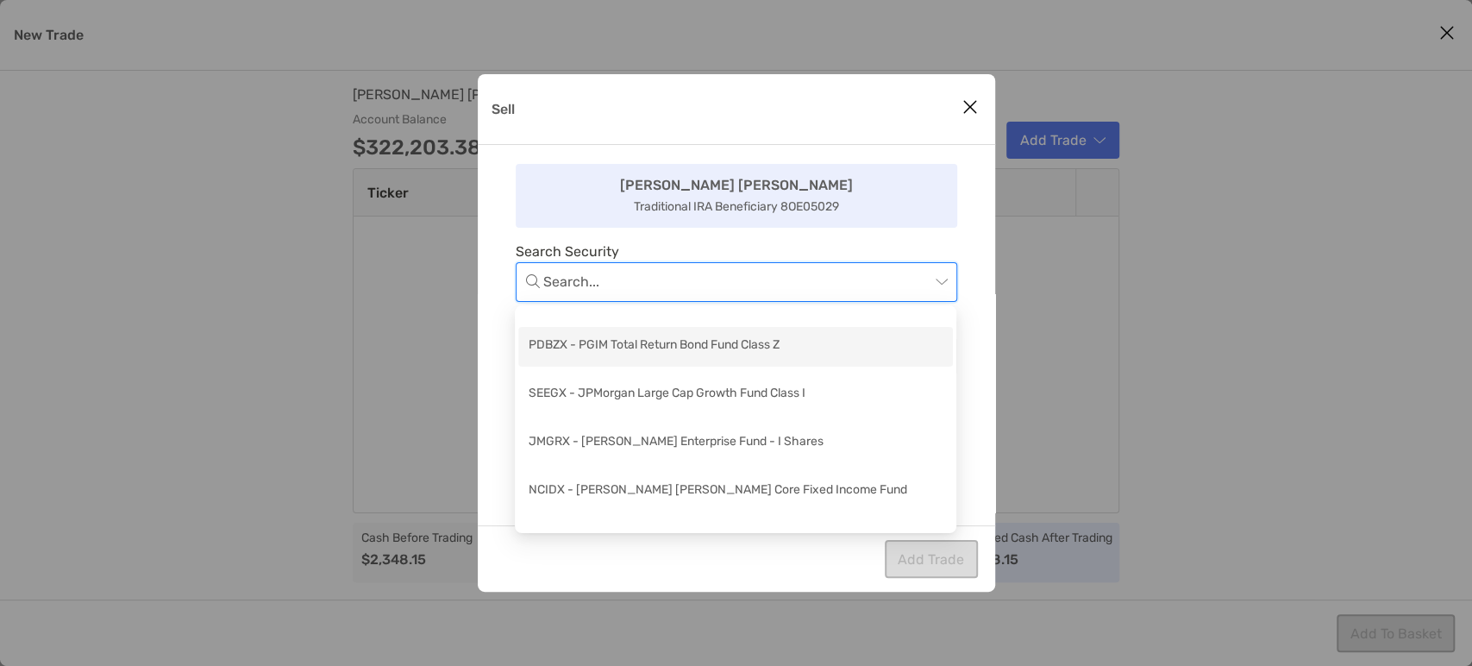
scroll to position [16, 0]
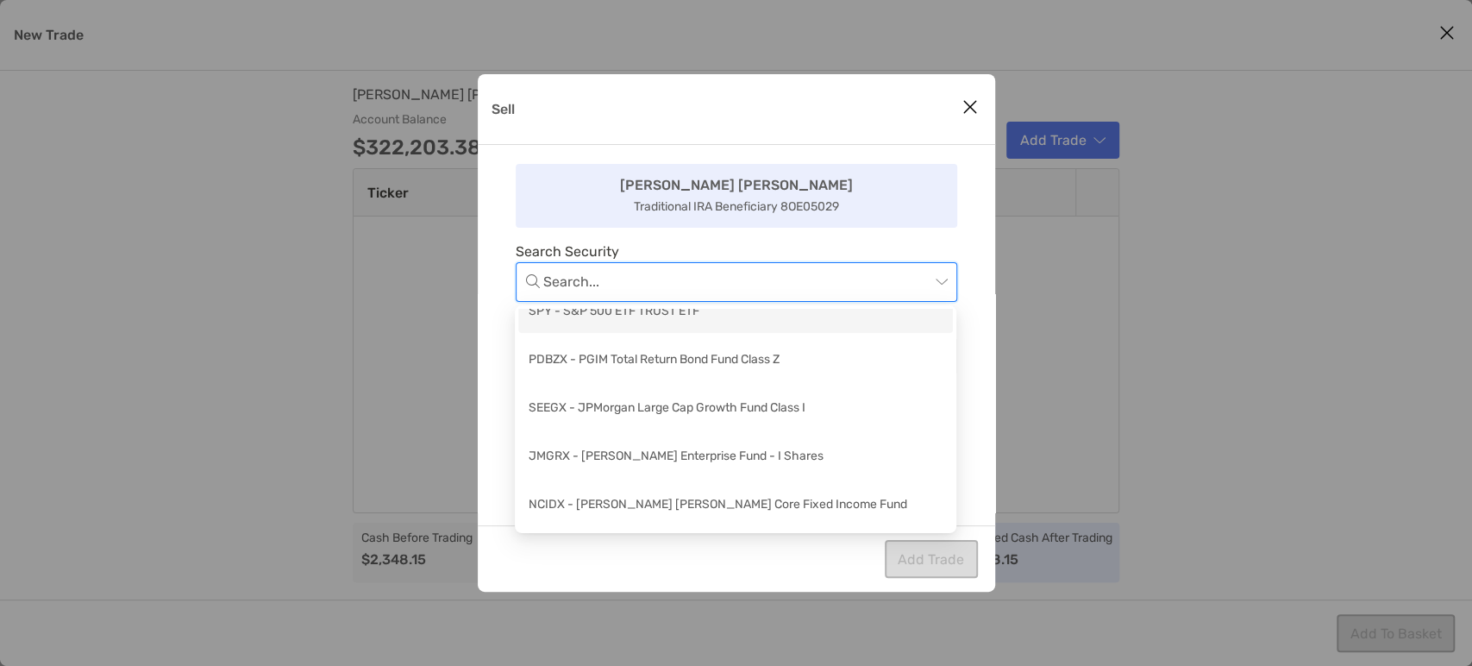
click at [742, 292] on input "Sell" at bounding box center [736, 282] width 386 height 38
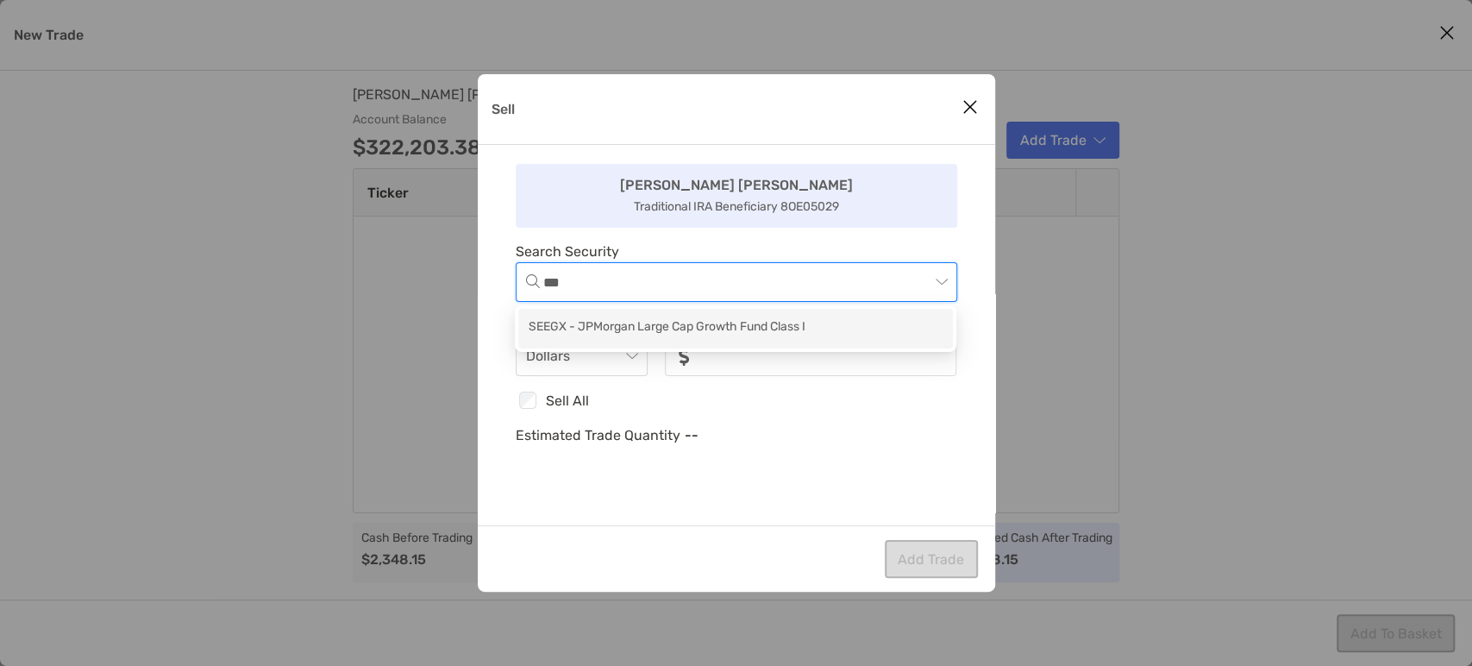
type input "****"
click at [717, 328] on div "SEEGX - JPMorgan Large Cap Growth Fund Class I" at bounding box center [736, 328] width 414 height 22
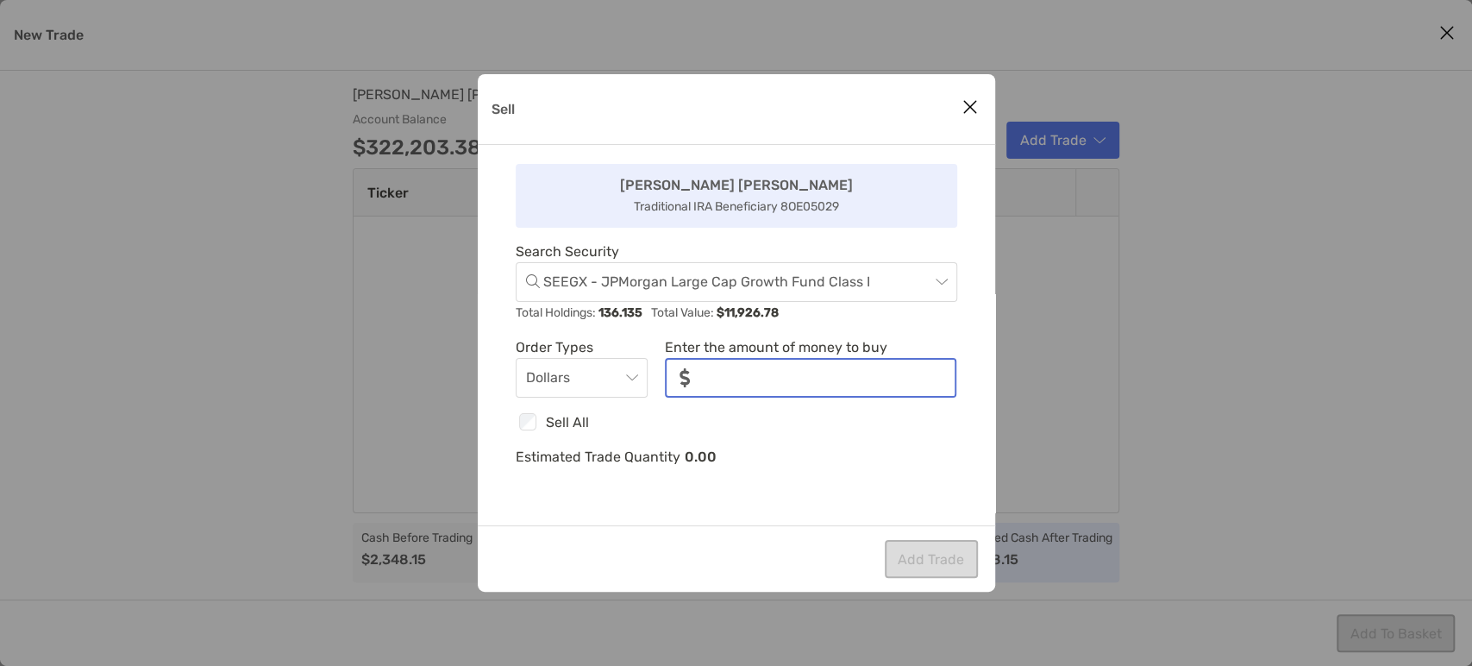
click at [786, 385] on input "noSymbolCurrency" at bounding box center [829, 378] width 251 height 36
click at [823, 371] on input "noSymbolCurrency" at bounding box center [829, 378] width 251 height 36
click at [746, 376] on input "noSymbolCurrency" at bounding box center [829, 378] width 251 height 36
type input "*****"
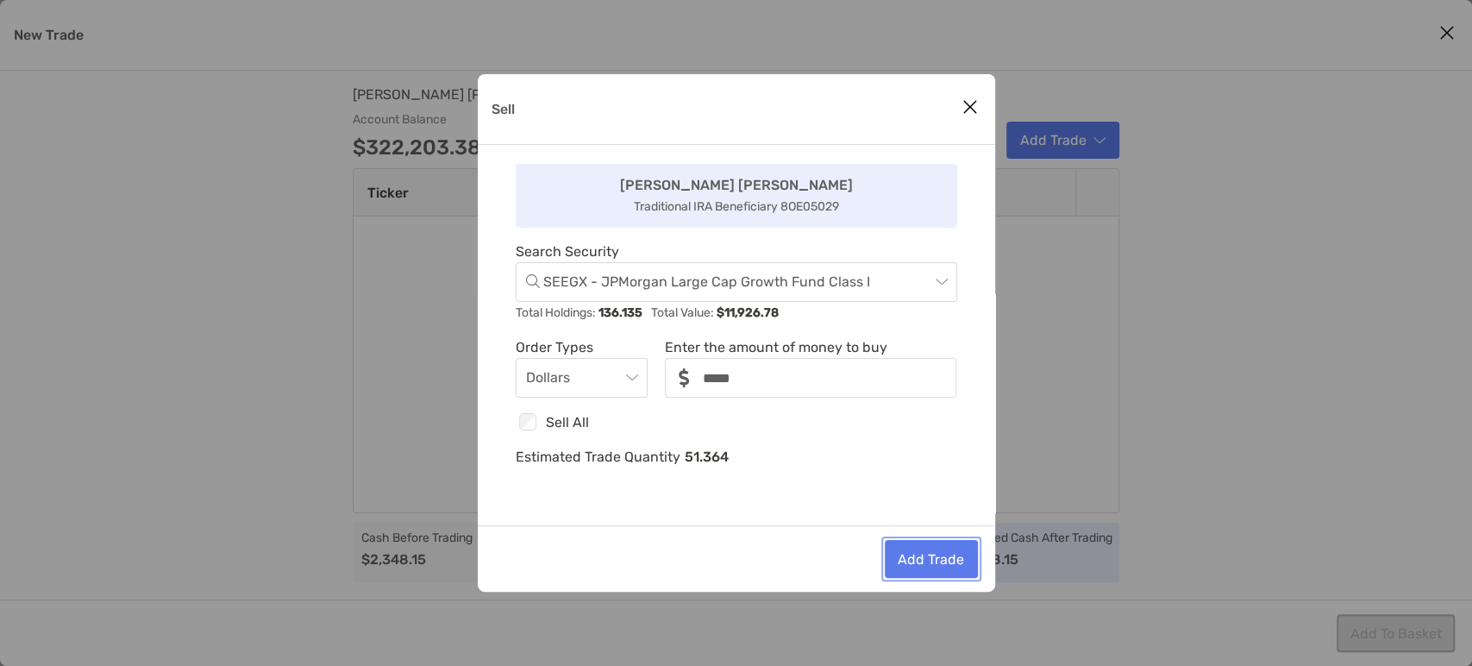
click at [924, 564] on button "Add Trade" at bounding box center [931, 559] width 93 height 38
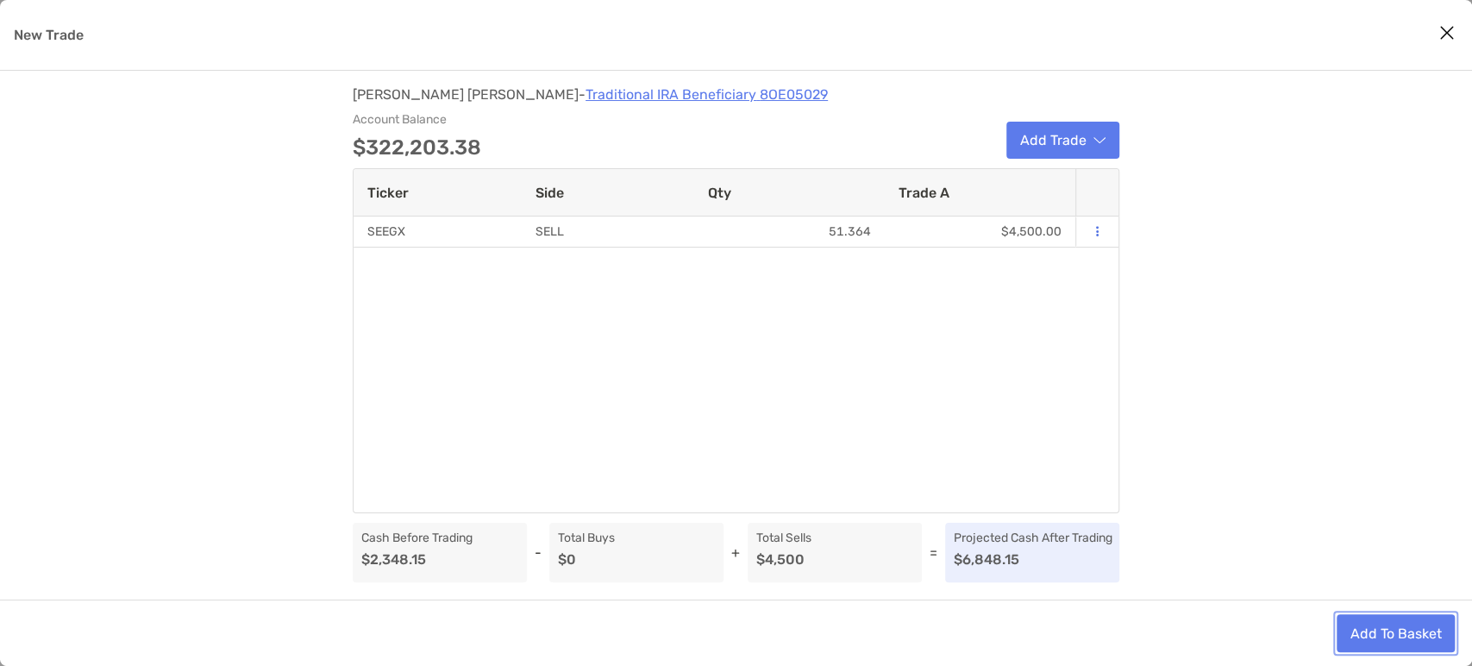
click at [1380, 640] on button "Add To Basket" at bounding box center [1395, 633] width 118 height 38
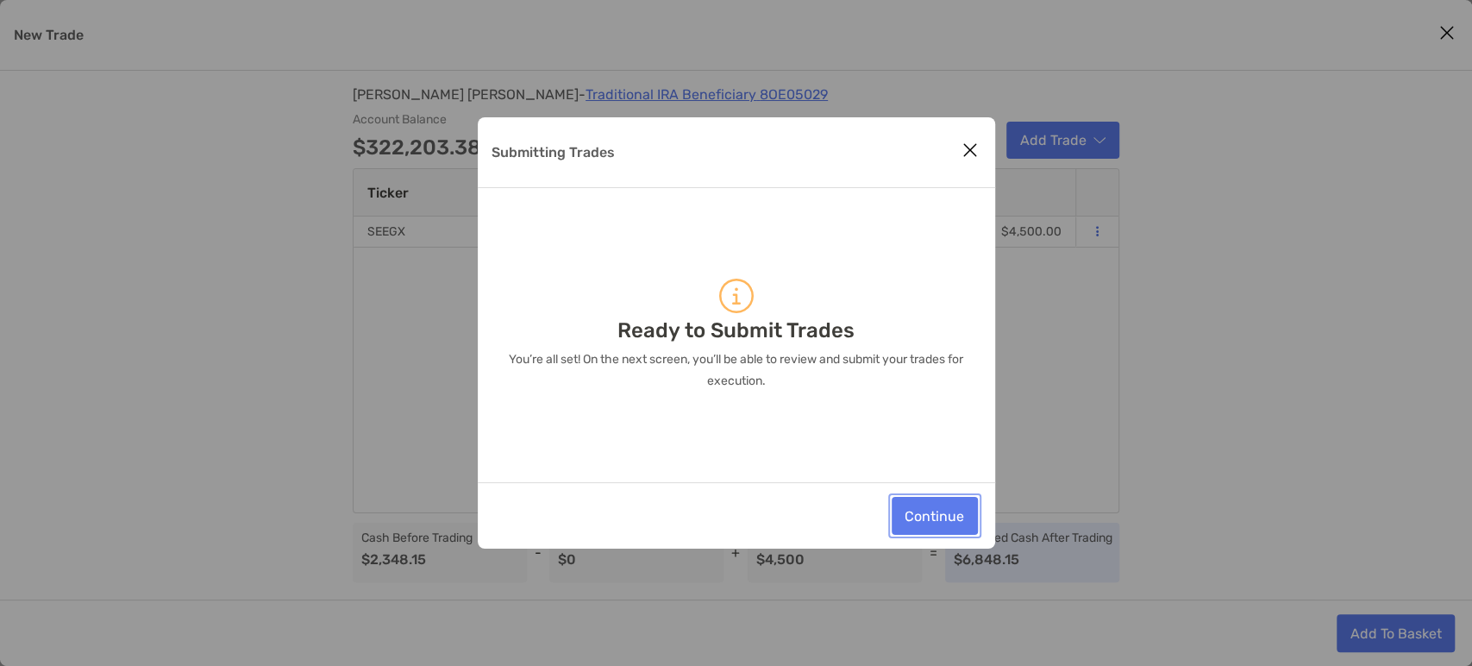
click at [936, 511] on button "Continue" at bounding box center [935, 516] width 86 height 38
